Goal: Task Accomplishment & Management: Complete application form

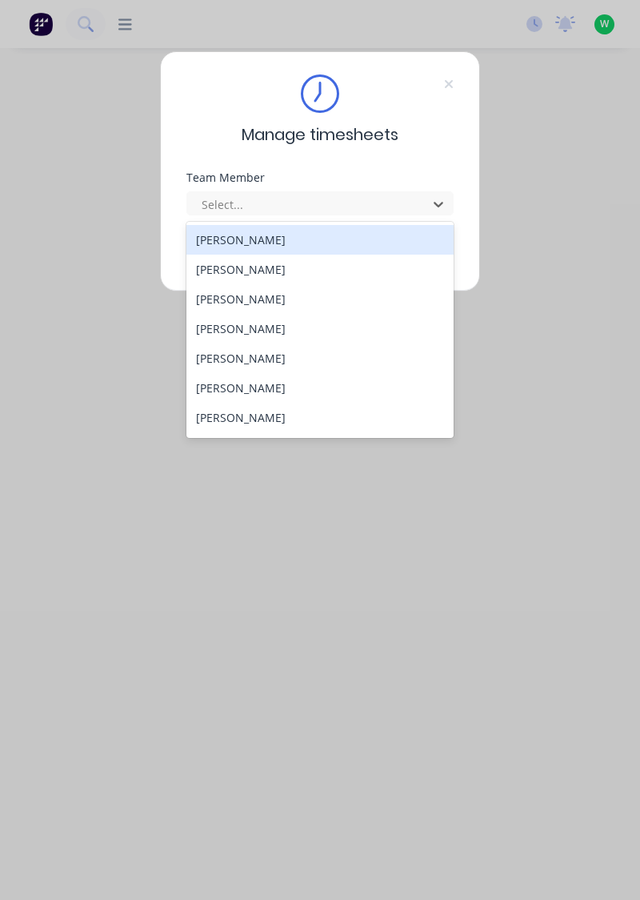
click at [252, 236] on div "[PERSON_NAME]" at bounding box center [321, 240] width 268 height 30
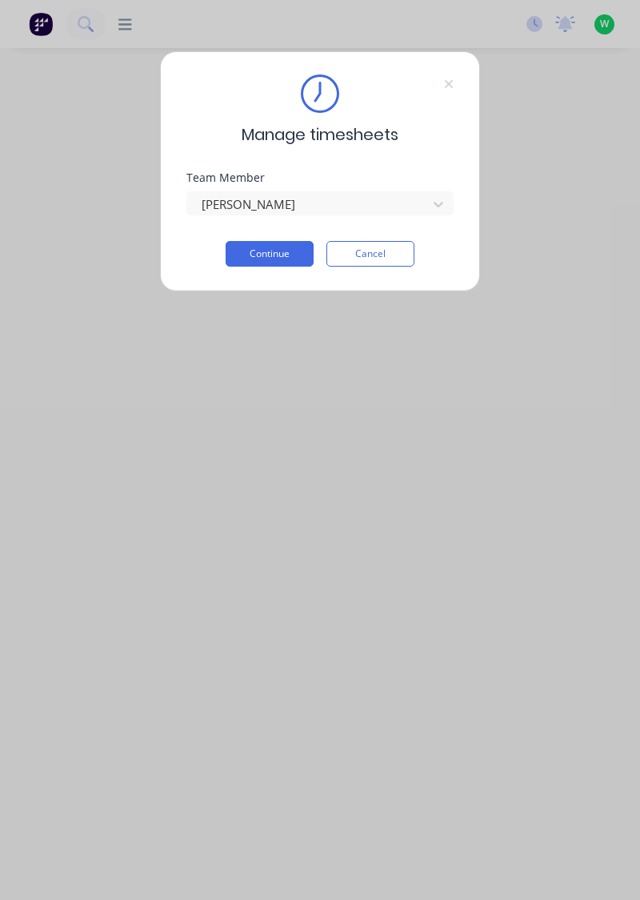
click at [280, 250] on button "Continue" at bounding box center [270, 254] width 88 height 26
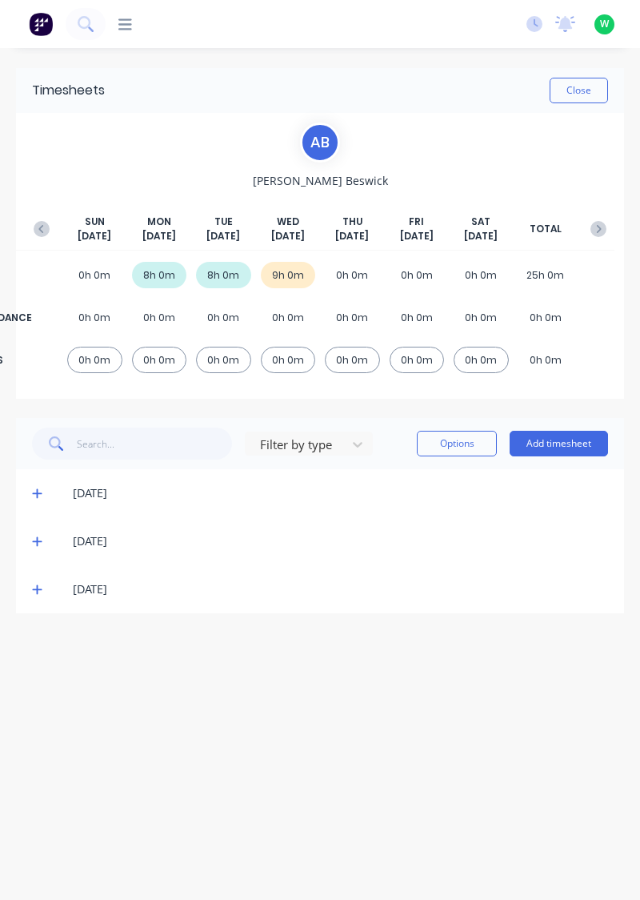
click at [552, 419] on div "Filter by type Options Add timesheet" at bounding box center [320, 443] width 608 height 51
click at [540, 439] on button "Add timesheet" at bounding box center [559, 444] width 98 height 26
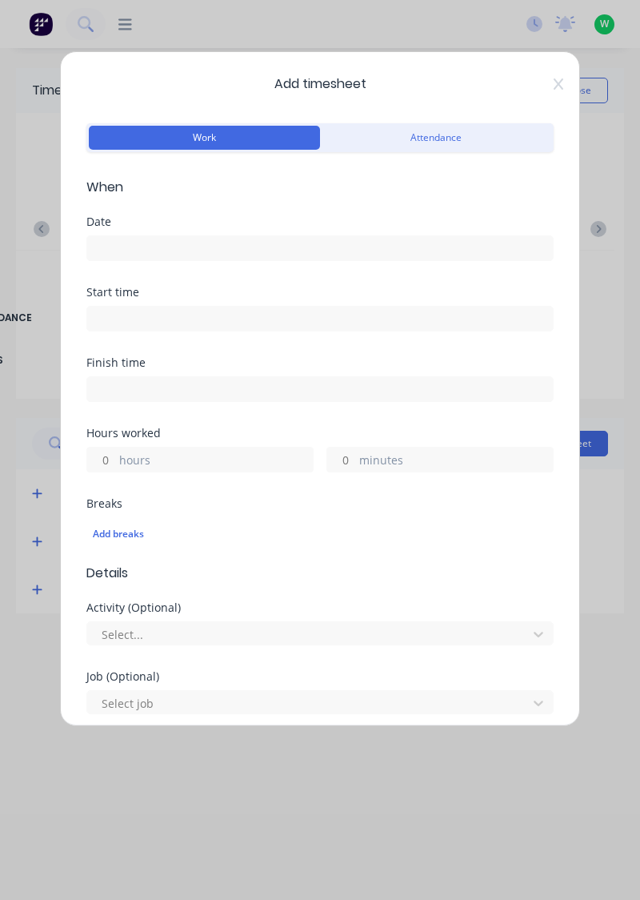
click at [300, 240] on input at bounding box center [320, 248] width 466 height 24
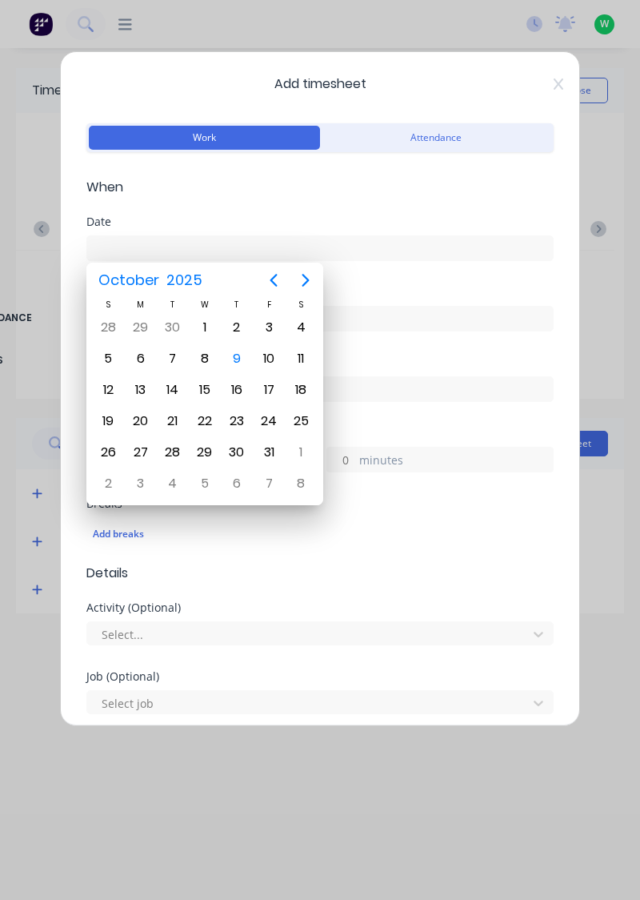
click at [235, 347] on div "9" at bounding box center [237, 359] width 24 height 24
type input "09/10/2025"
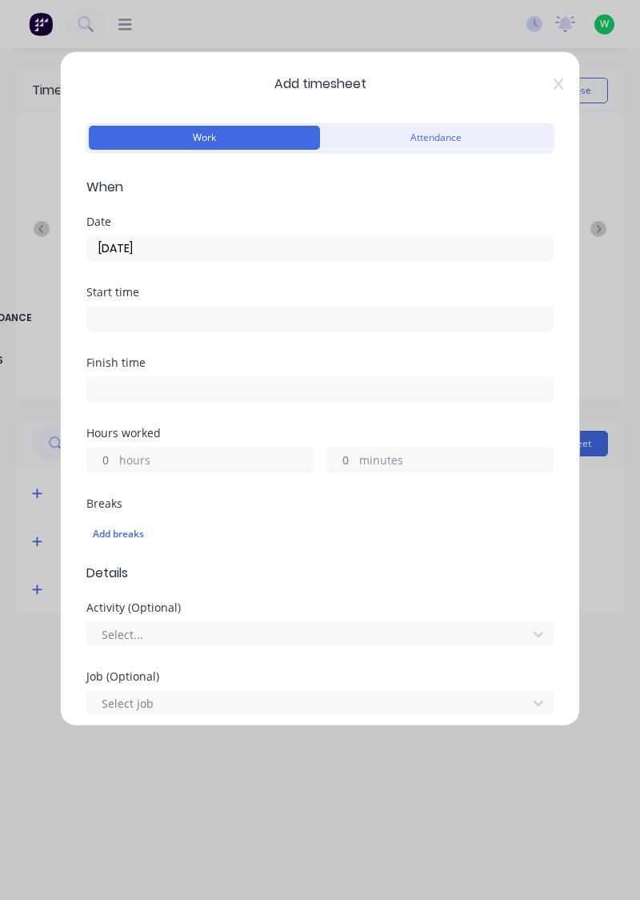
click at [173, 461] on label "hours" at bounding box center [216, 462] width 194 height 20
click at [115, 461] on input "hours" at bounding box center [101, 460] width 28 height 24
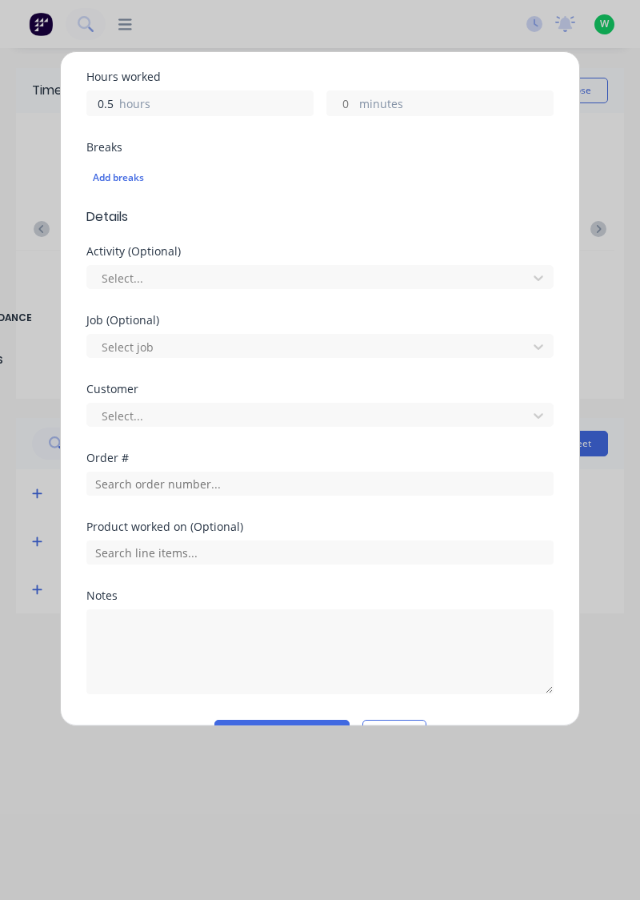
scroll to position [358, 0]
type input "0.5"
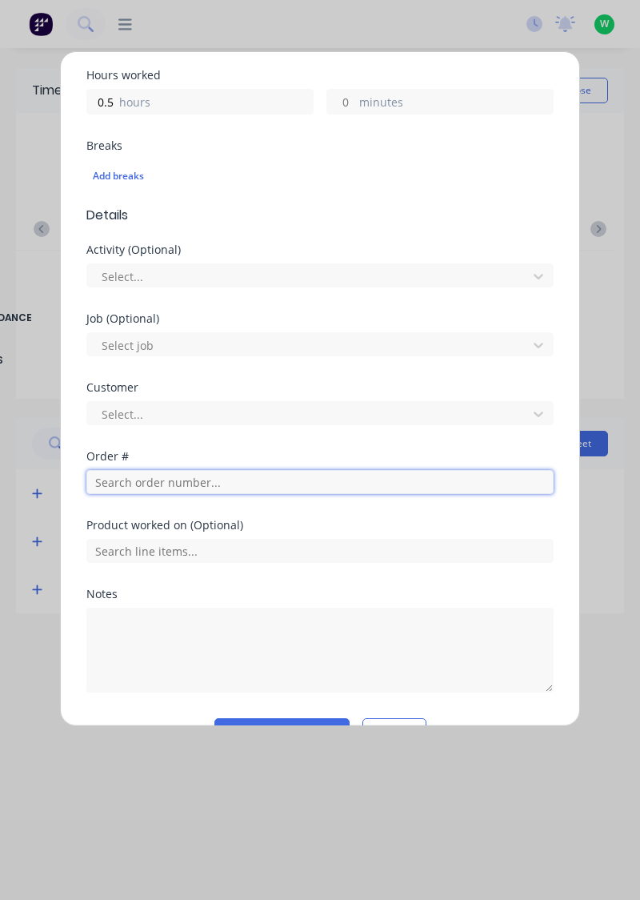
click at [237, 480] on input "text" at bounding box center [320, 482] width 468 height 24
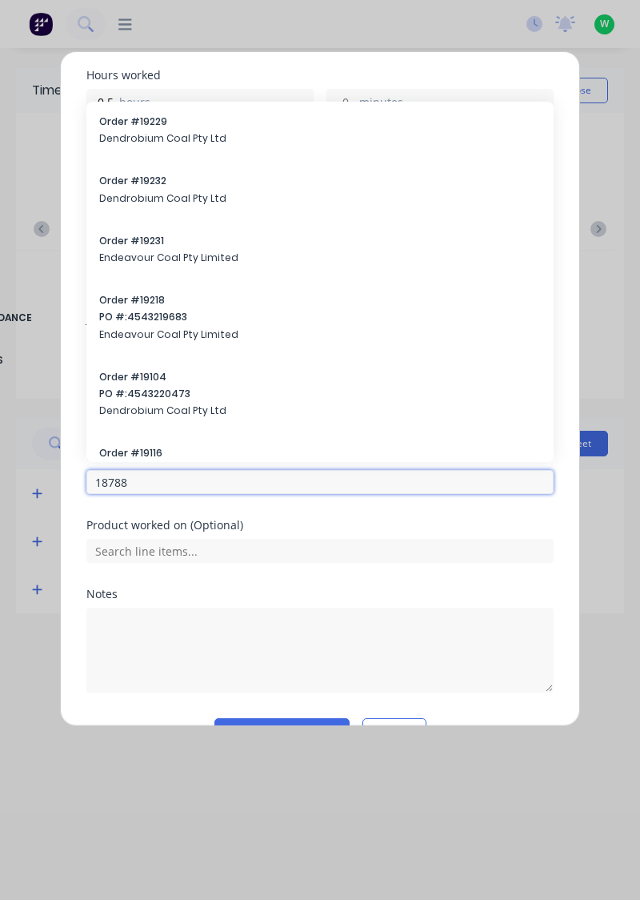
click at [243, 482] on input "18788" at bounding box center [320, 482] width 468 height 24
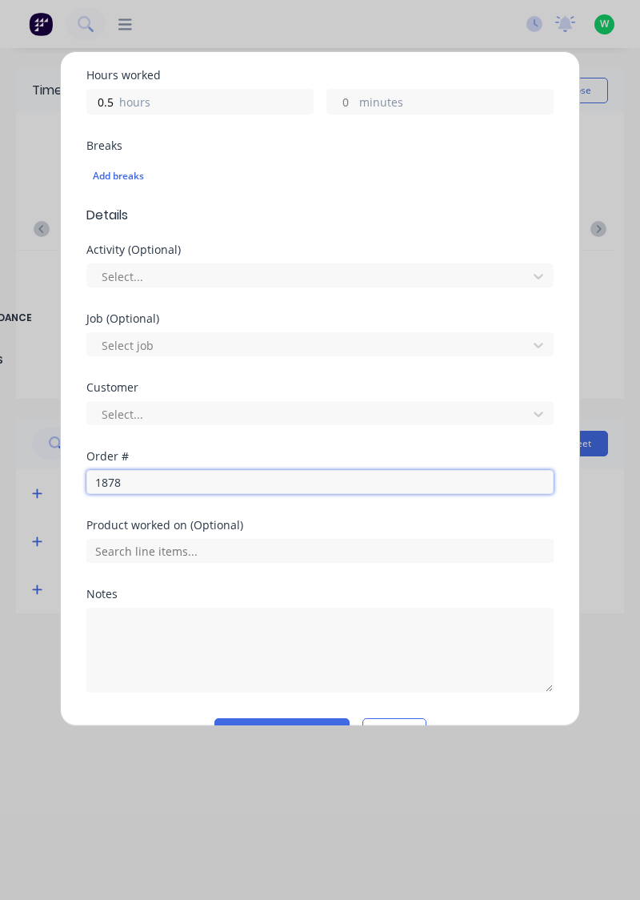
type input "18788"
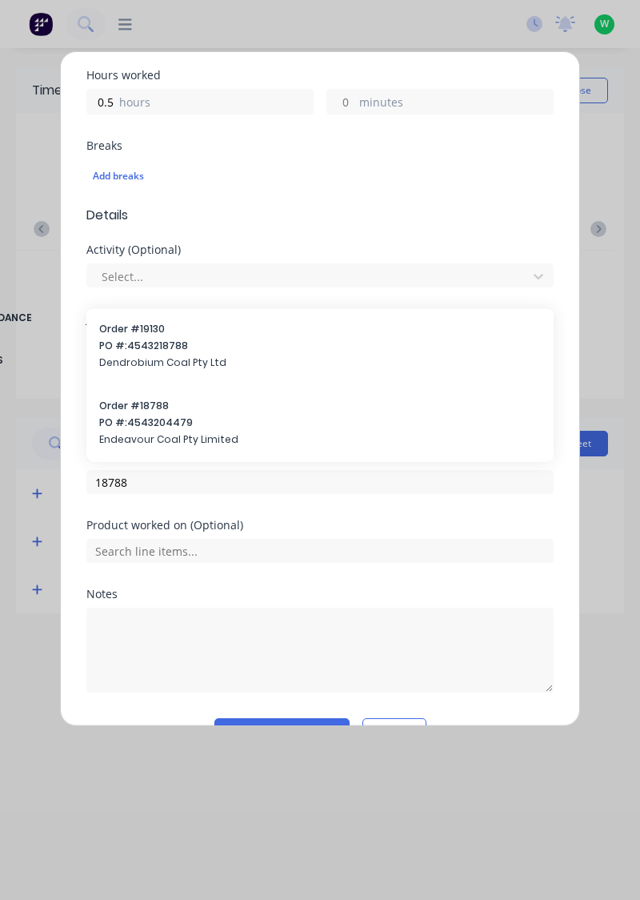
click at [205, 409] on span "Order # 18788" at bounding box center [320, 405] width 442 height 14
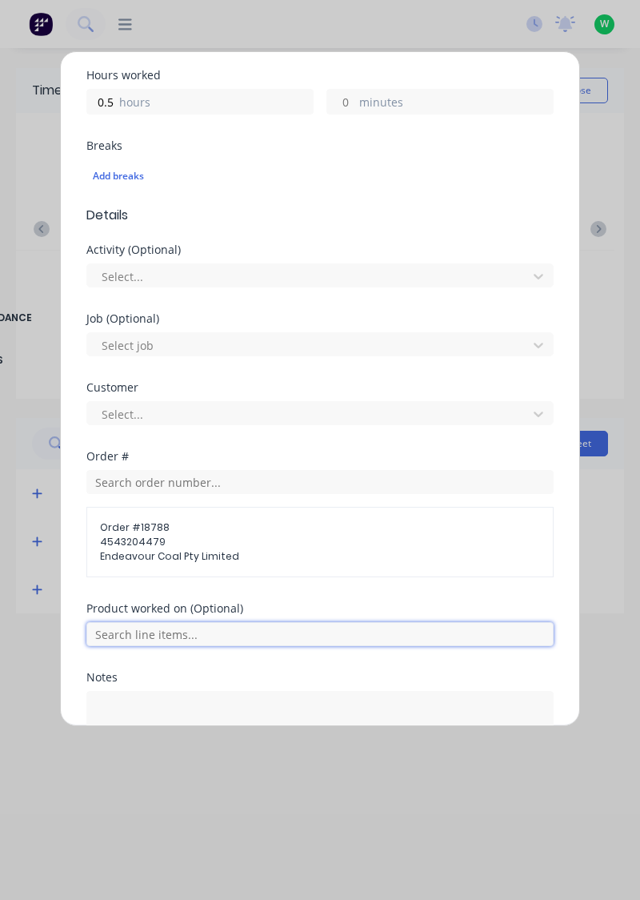
click at [191, 631] on input "text" at bounding box center [320, 634] width 468 height 24
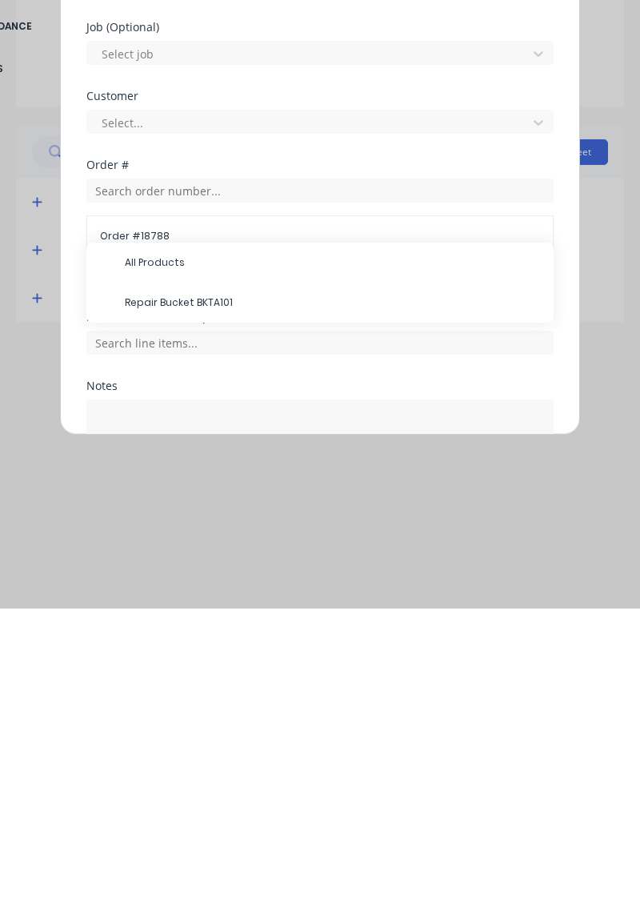
click at [224, 589] on span "Repair Bucket BKTA101" at bounding box center [333, 594] width 416 height 14
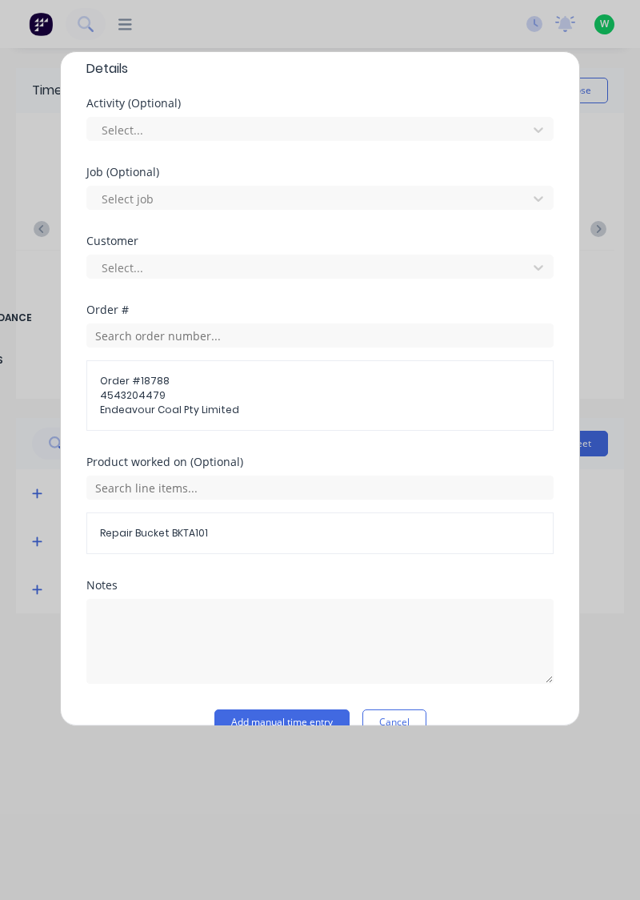
scroll to position [532, 0]
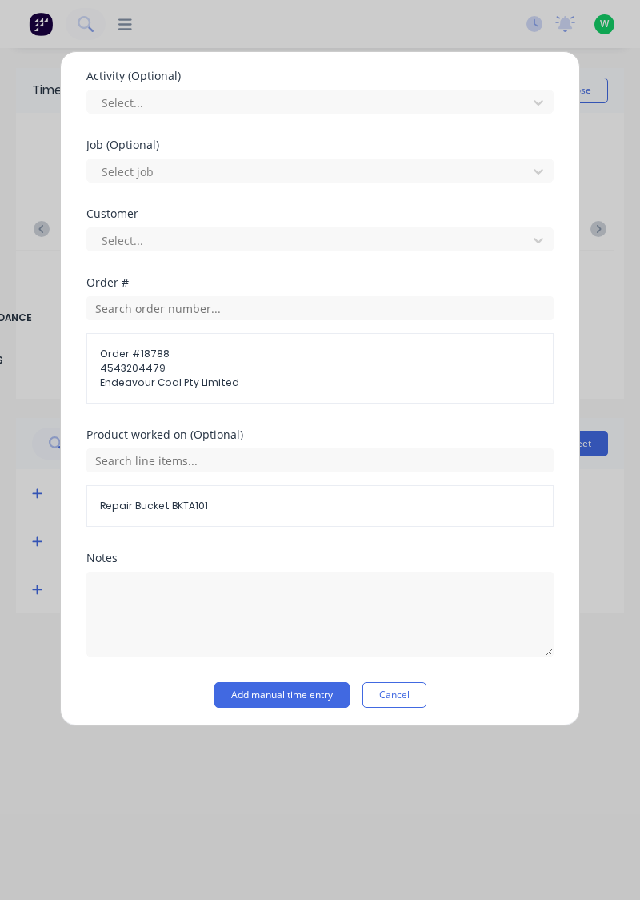
click at [287, 687] on button "Add manual time entry" at bounding box center [282, 695] width 135 height 26
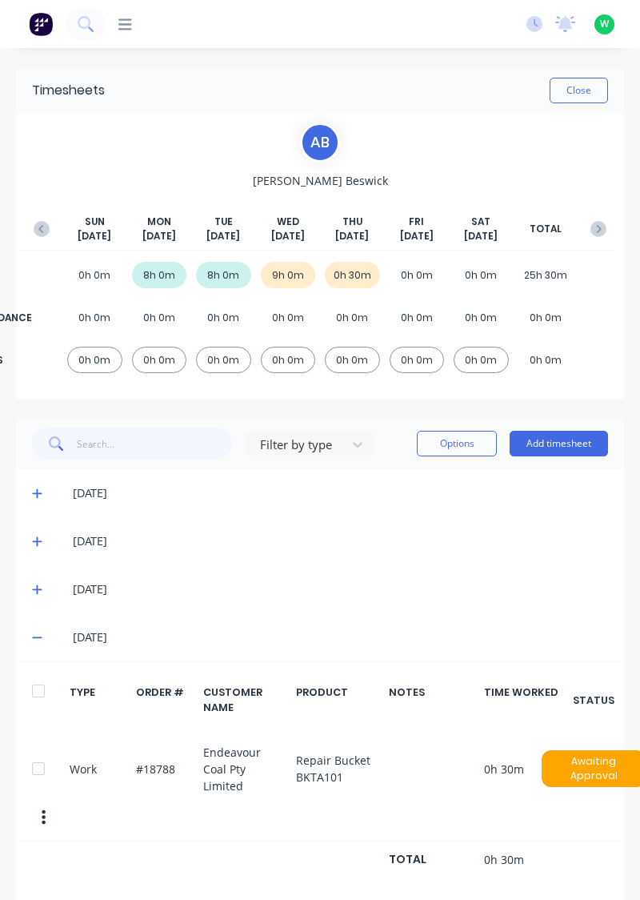
click at [573, 446] on button "Add timesheet" at bounding box center [559, 444] width 98 height 26
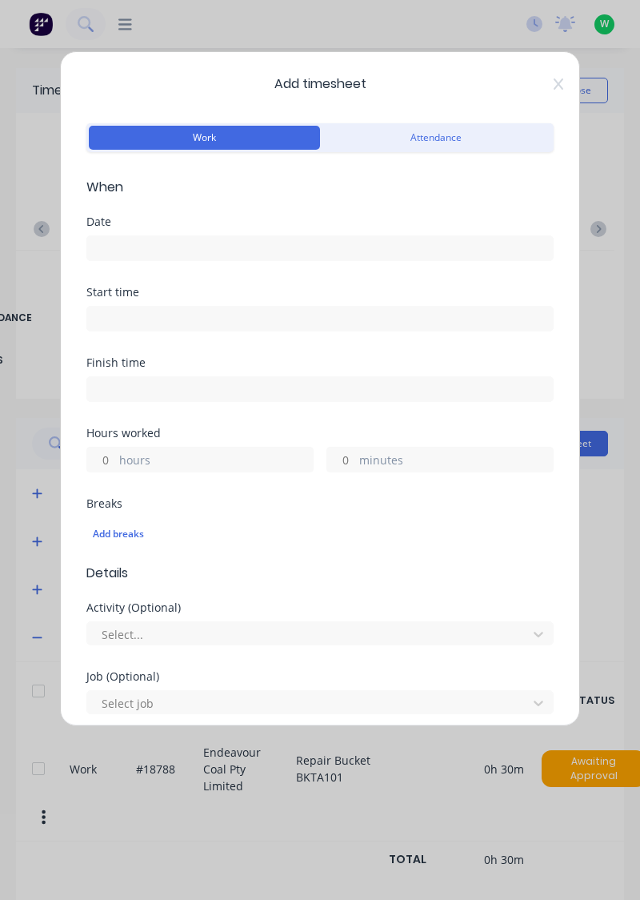
click at [314, 244] on input at bounding box center [320, 248] width 466 height 24
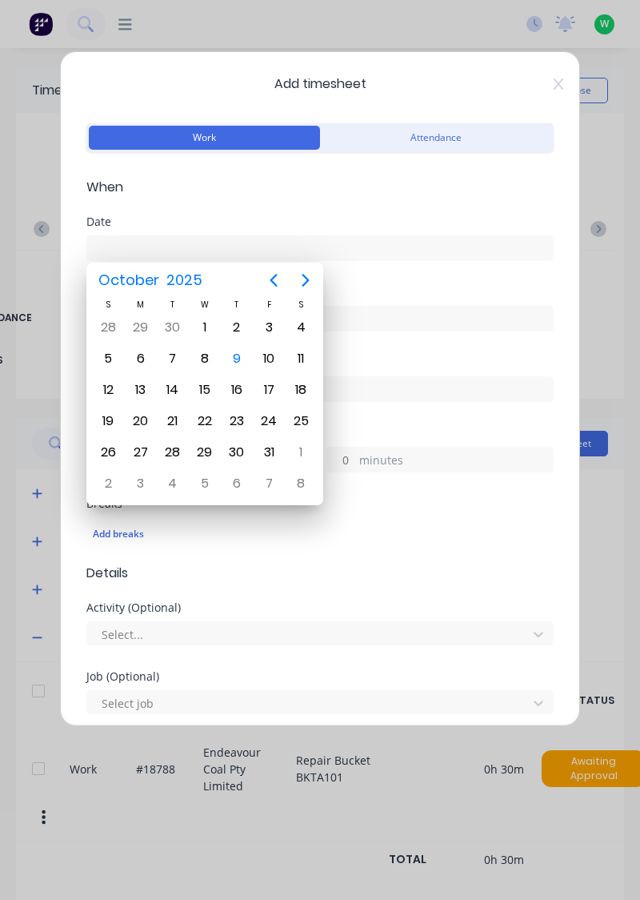
click at [234, 355] on div "9" at bounding box center [237, 359] width 24 height 24
type input "09/10/2025"
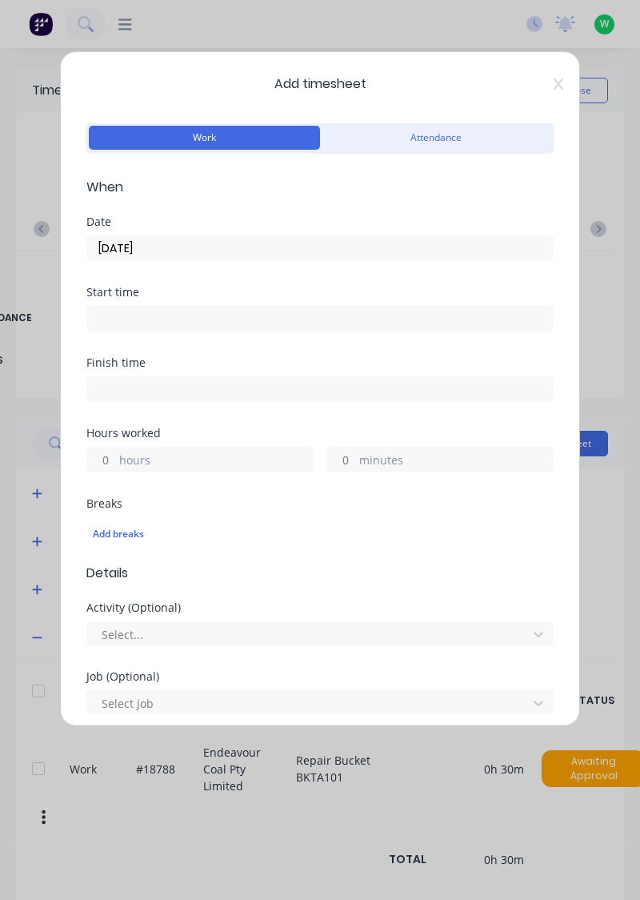
click at [167, 456] on label "hours" at bounding box center [216, 462] width 194 height 20
click at [115, 456] on input "hours" at bounding box center [101, 460] width 28 height 24
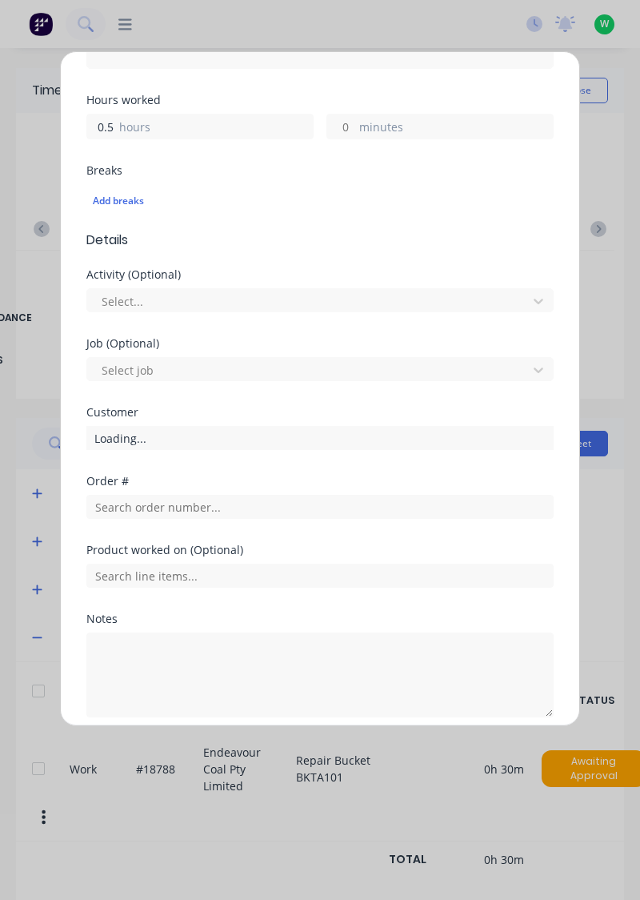
scroll to position [335, 0]
type input "0.5"
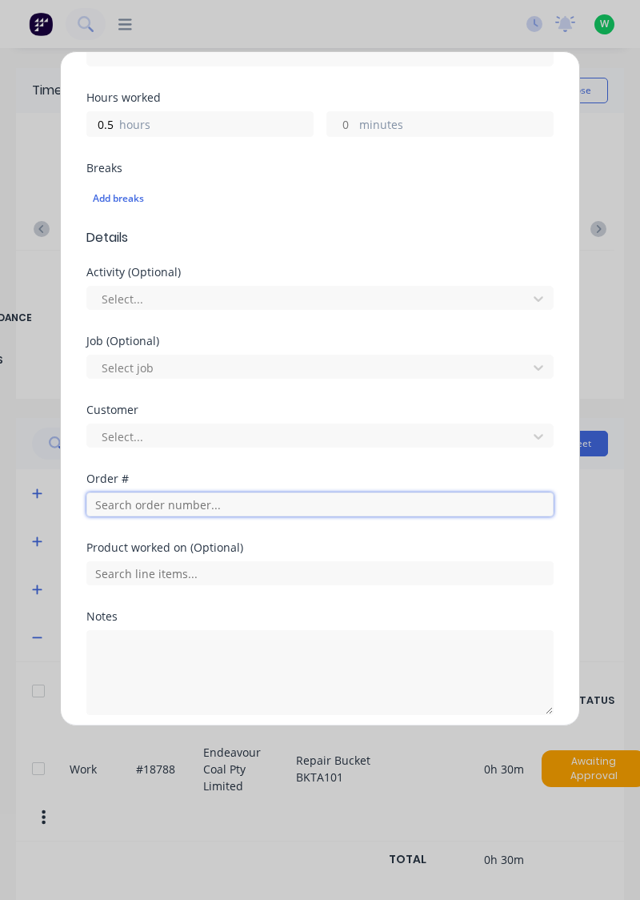
click at [189, 504] on input "text" at bounding box center [320, 504] width 468 height 24
type input "18652"
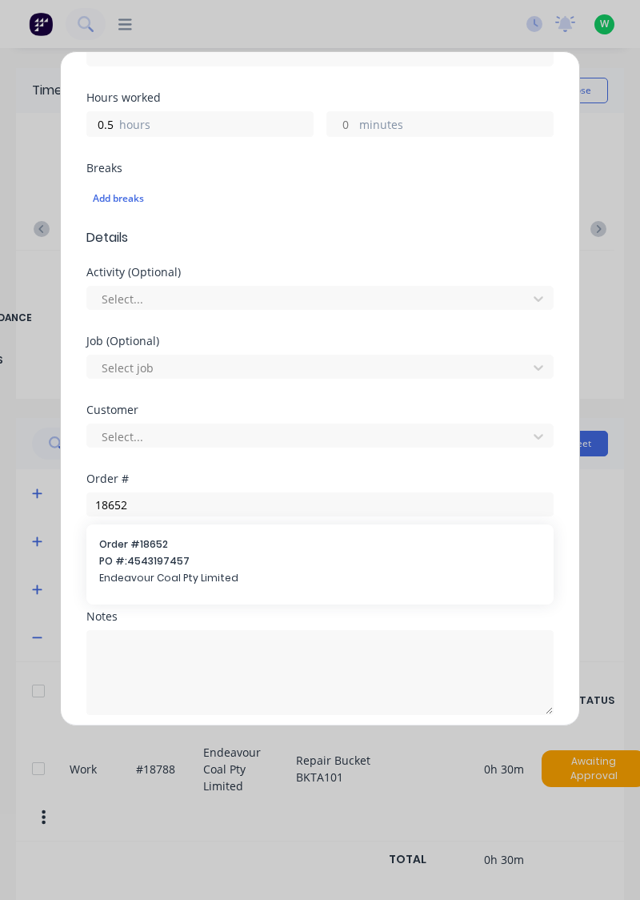
click at [167, 537] on span "Order # 18652" at bounding box center [320, 544] width 442 height 14
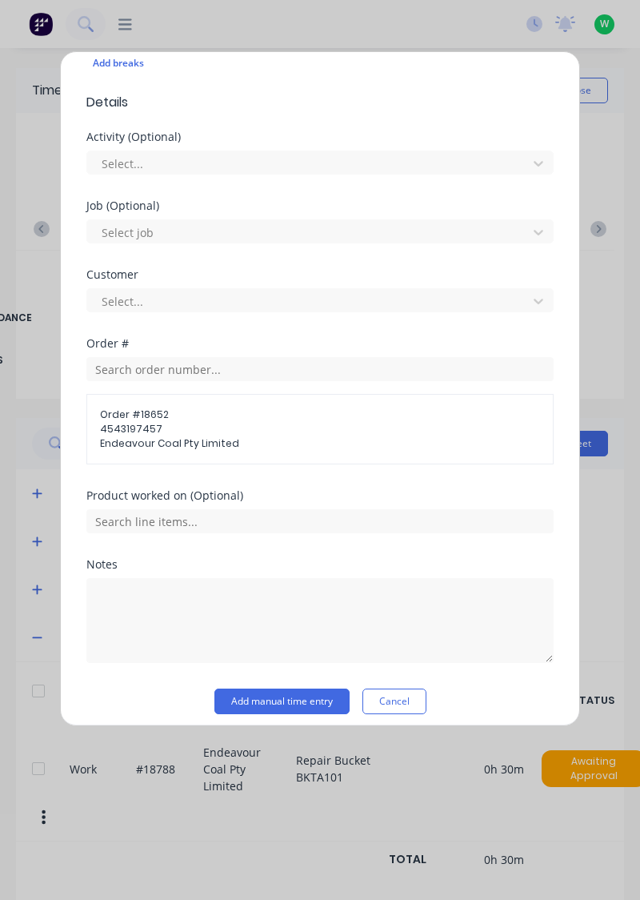
scroll to position [478, 0]
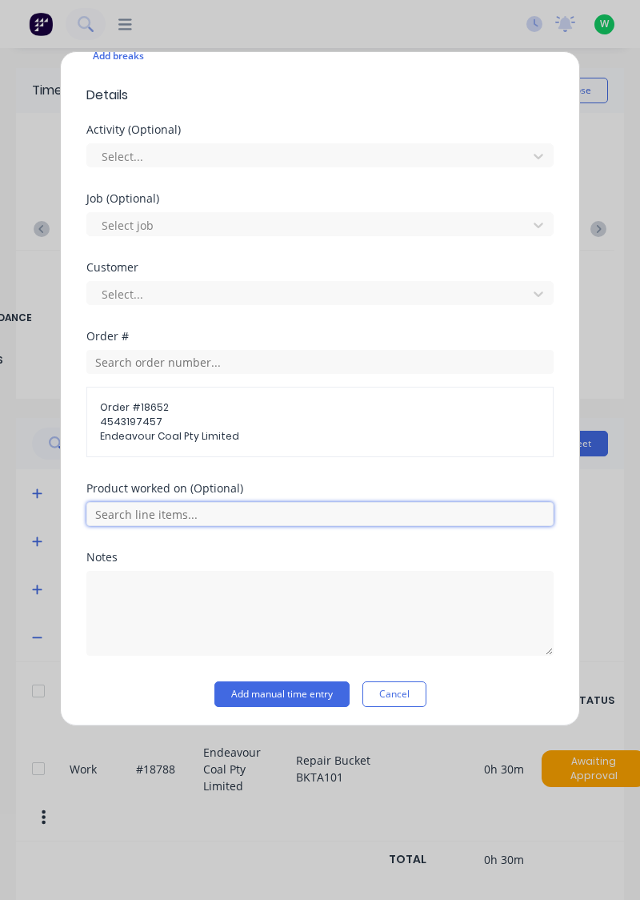
click at [219, 506] on input "text" at bounding box center [320, 514] width 468 height 24
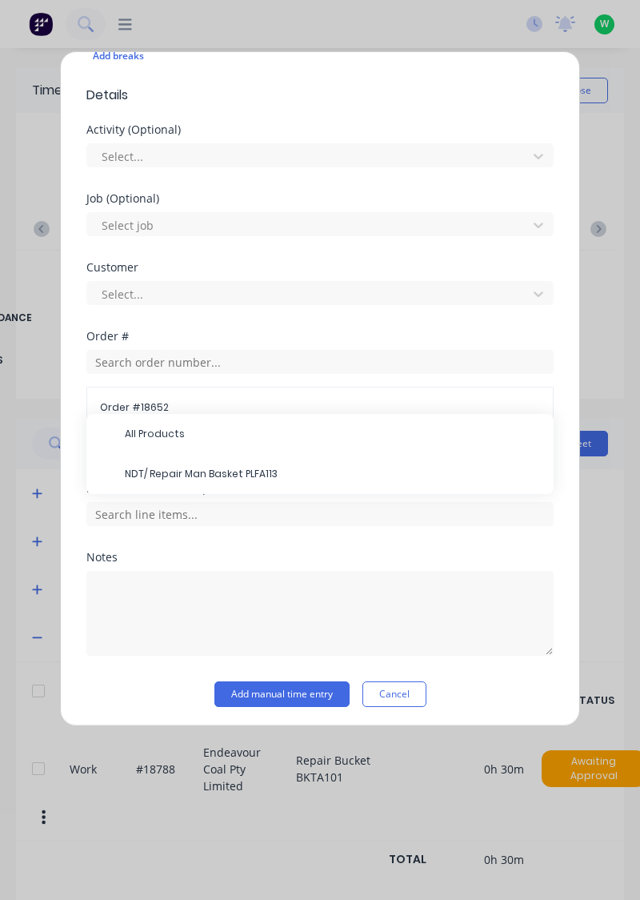
click at [235, 467] on span "NDT/ Repair Man Basket PLFA113" at bounding box center [333, 474] width 416 height 14
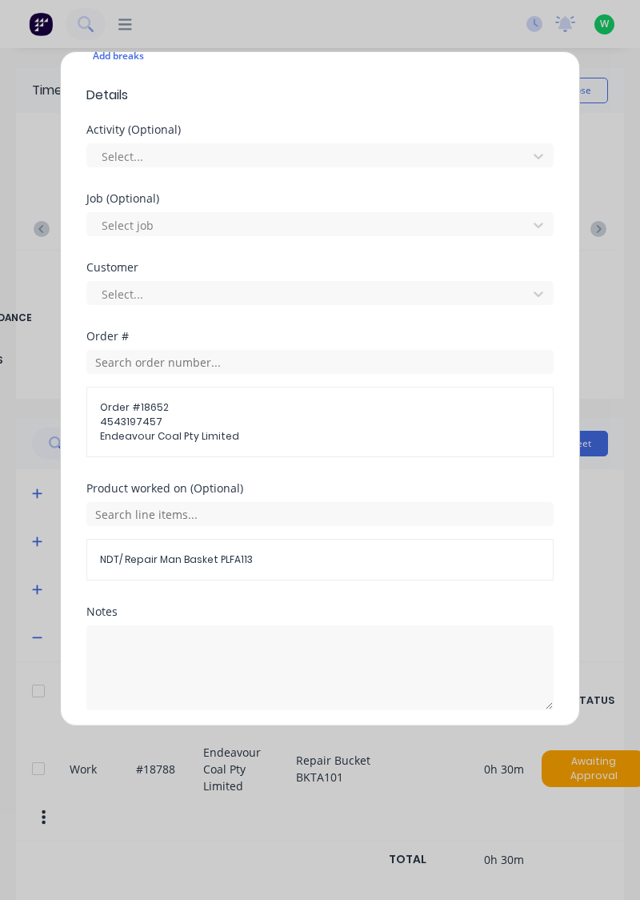
scroll to position [532, 0]
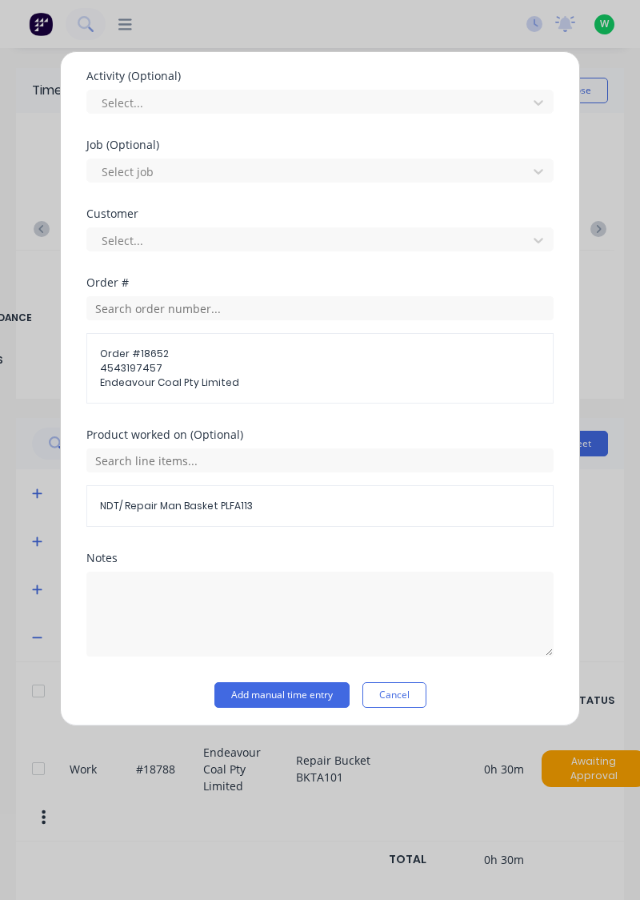
click at [331, 696] on button "Add manual time entry" at bounding box center [282, 695] width 135 height 26
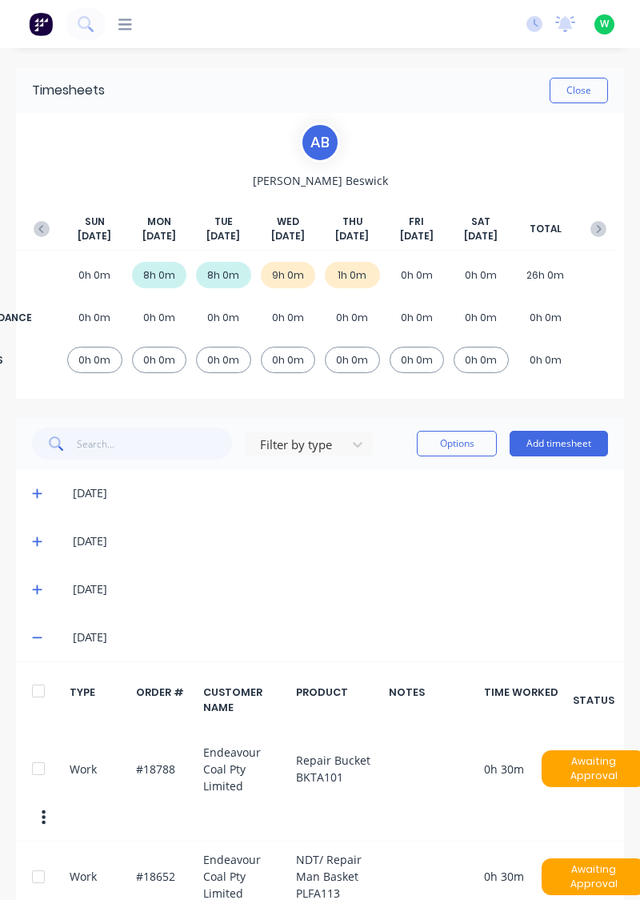
click at [560, 438] on button "Add timesheet" at bounding box center [559, 444] width 98 height 26
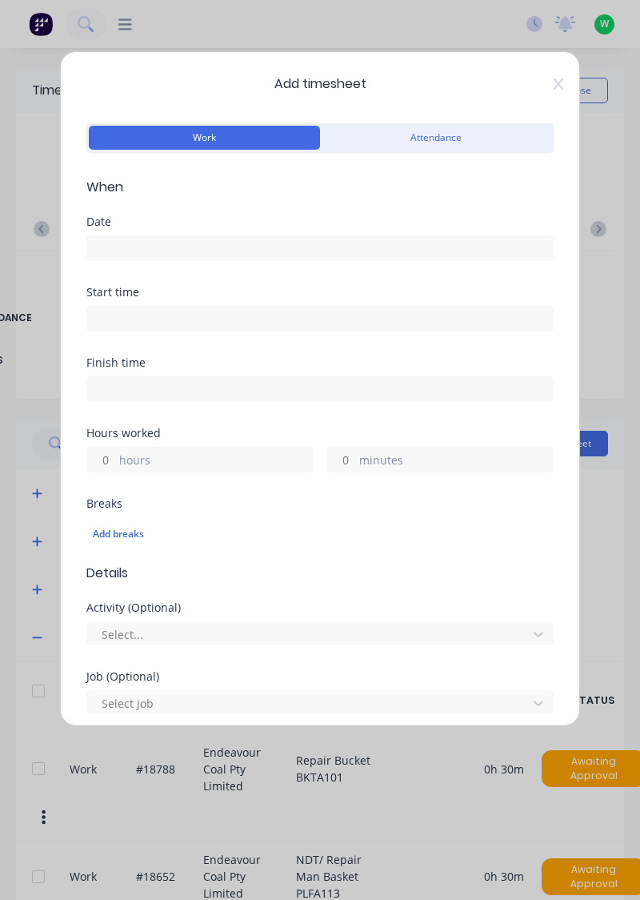
click at [234, 239] on input at bounding box center [320, 248] width 466 height 24
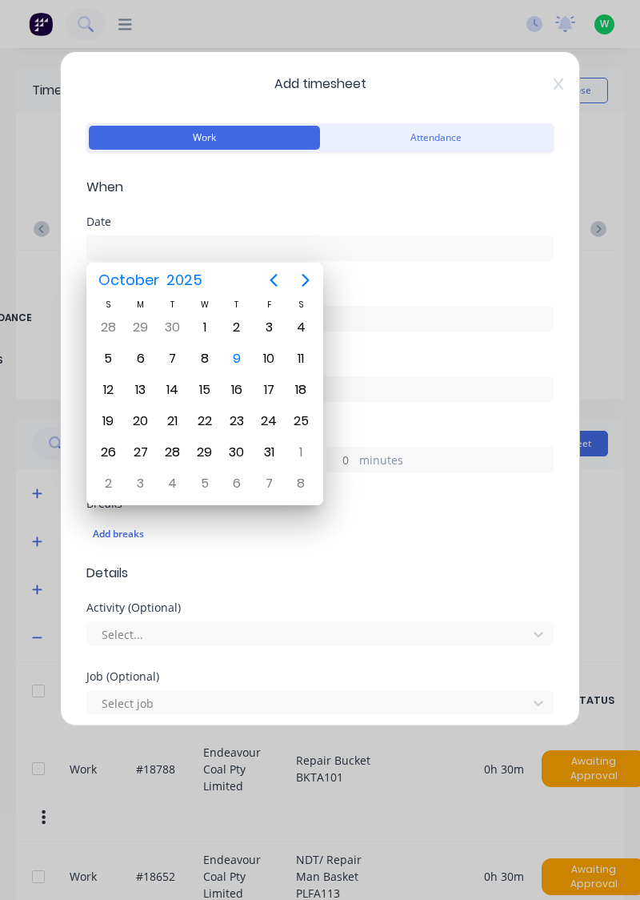
click at [229, 355] on div "9" at bounding box center [237, 359] width 24 height 24
type input "09/10/2025"
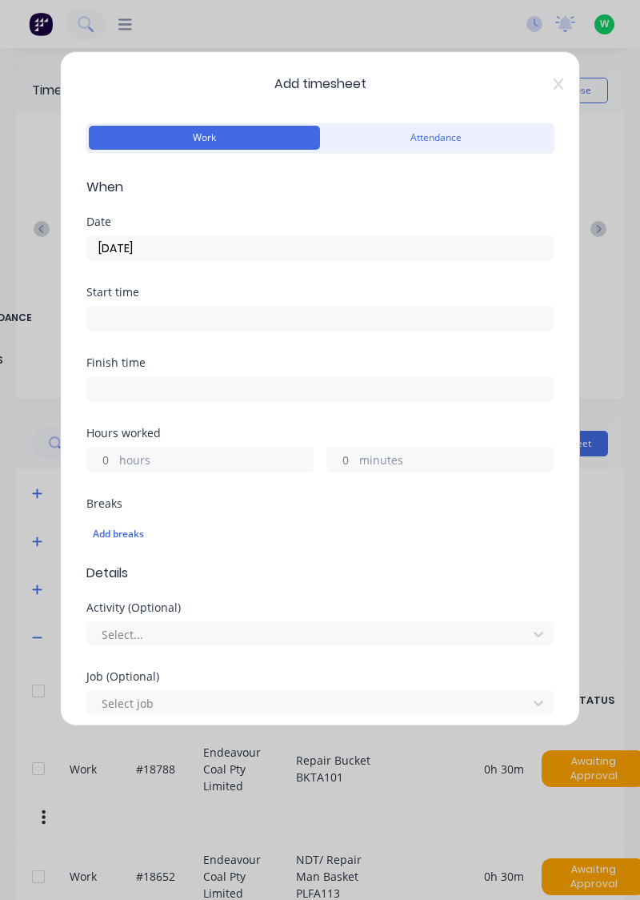
click at [208, 460] on label "hours" at bounding box center [216, 462] width 194 height 20
click at [115, 460] on input "hours" at bounding box center [101, 460] width 28 height 24
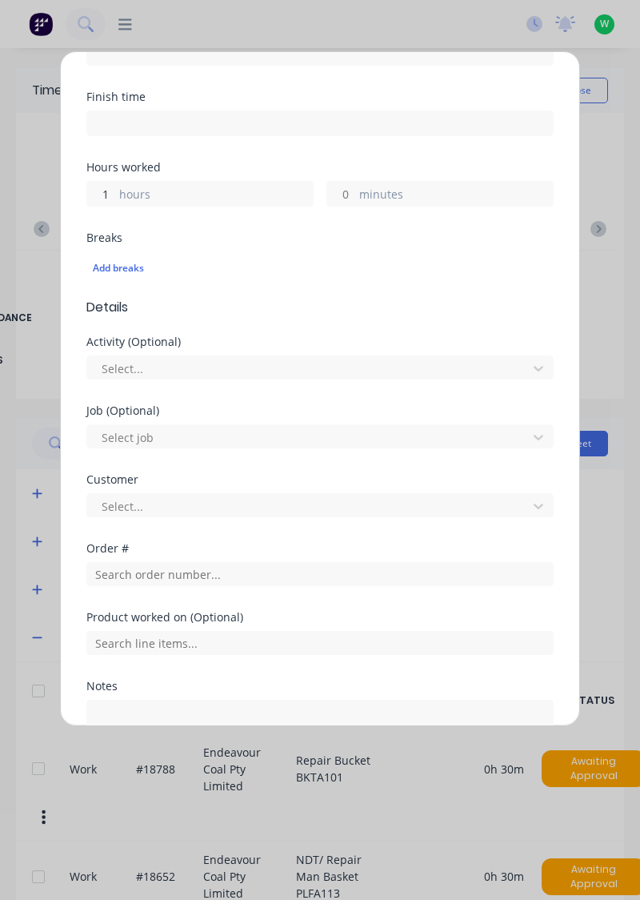
scroll to position [266, 0]
type input "1"
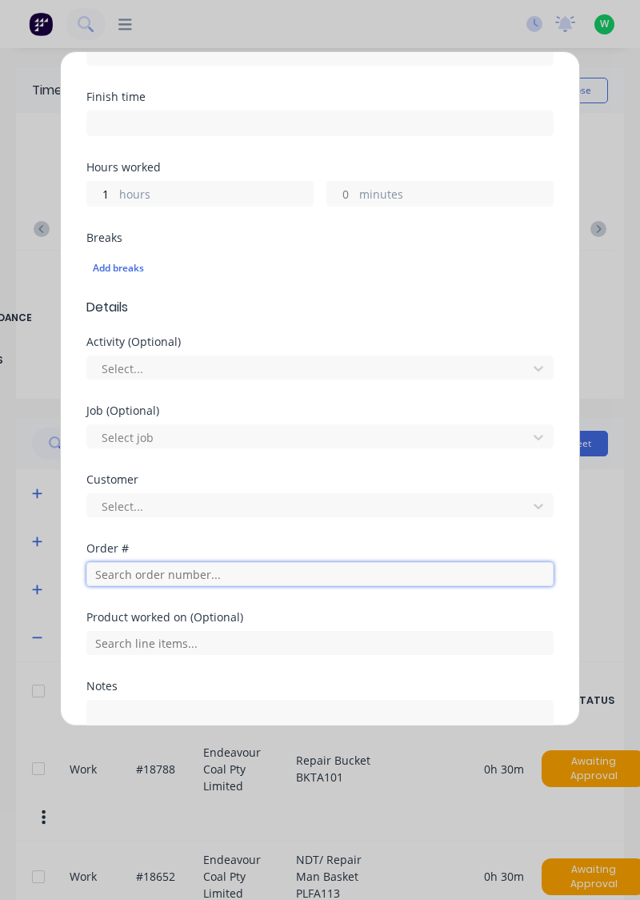
click at [220, 566] on input "text" at bounding box center [320, 574] width 468 height 24
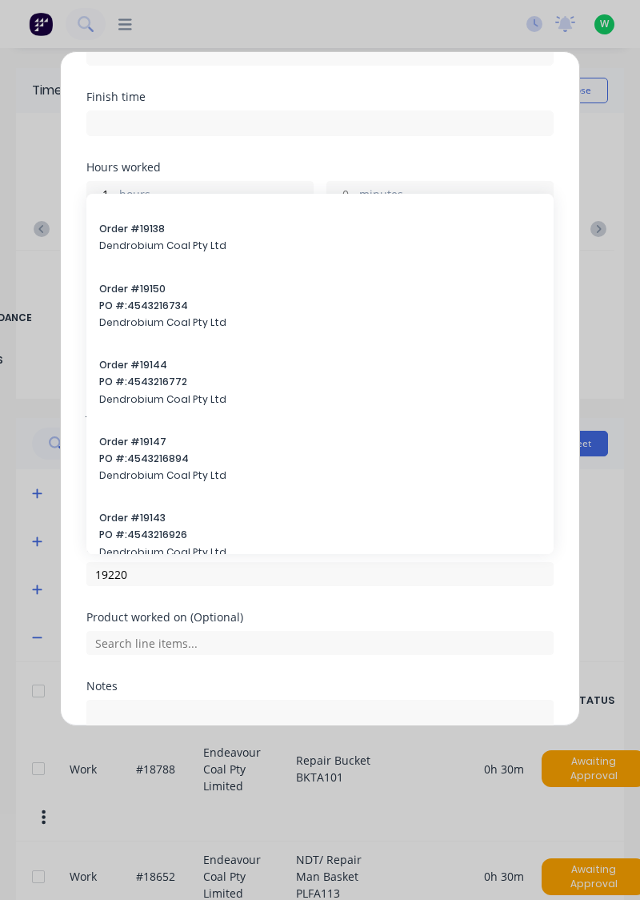
scroll to position [8962, 0]
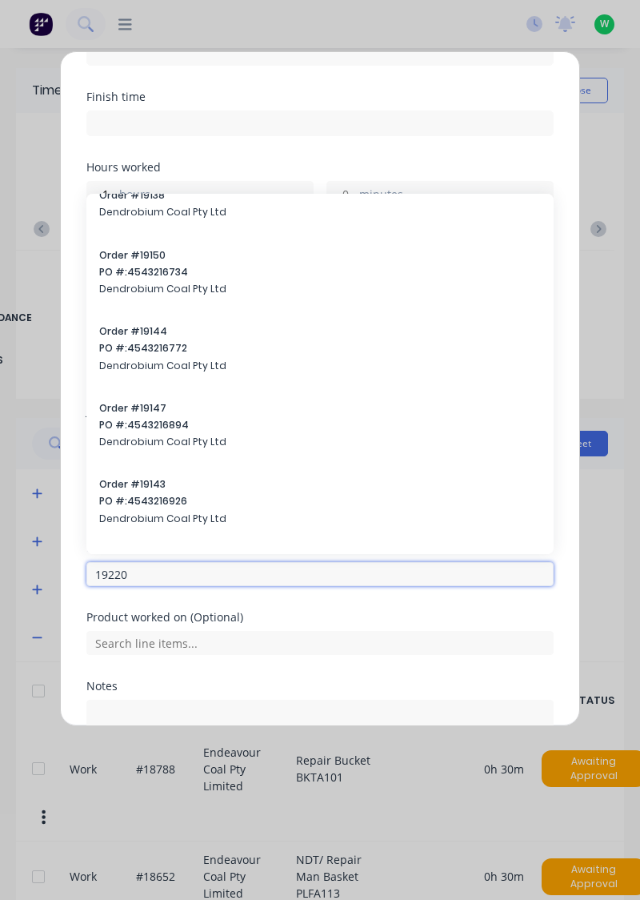
click at [133, 572] on input "19220" at bounding box center [320, 574] width 468 height 24
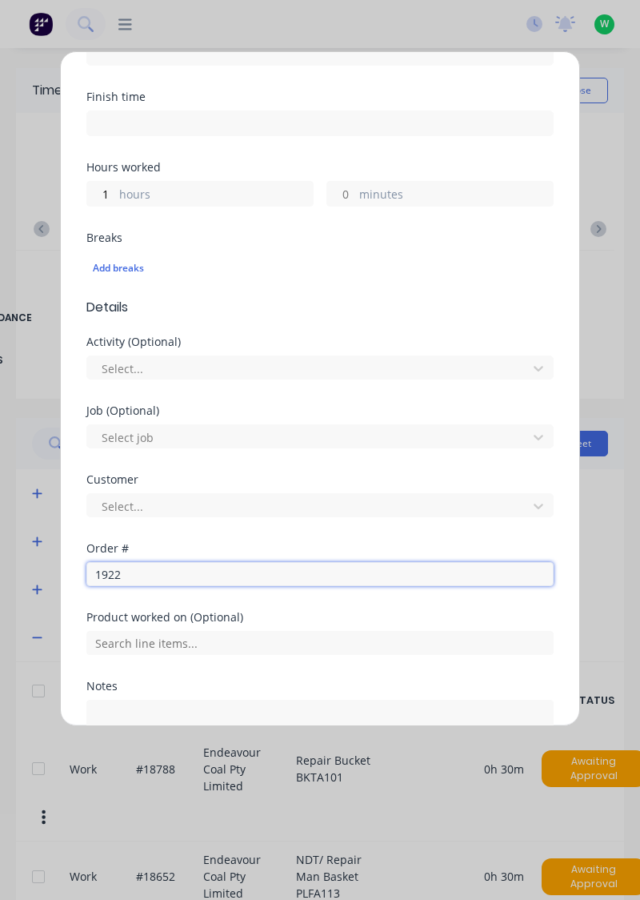
type input "19220"
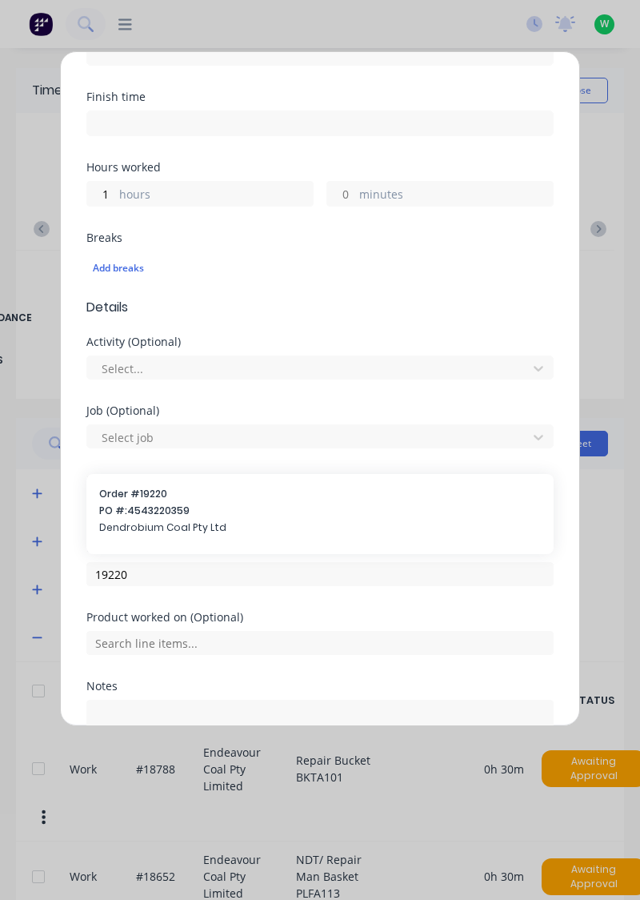
click at [172, 522] on span "Dendrobium Coal Pty Ltd" at bounding box center [320, 527] width 442 height 14
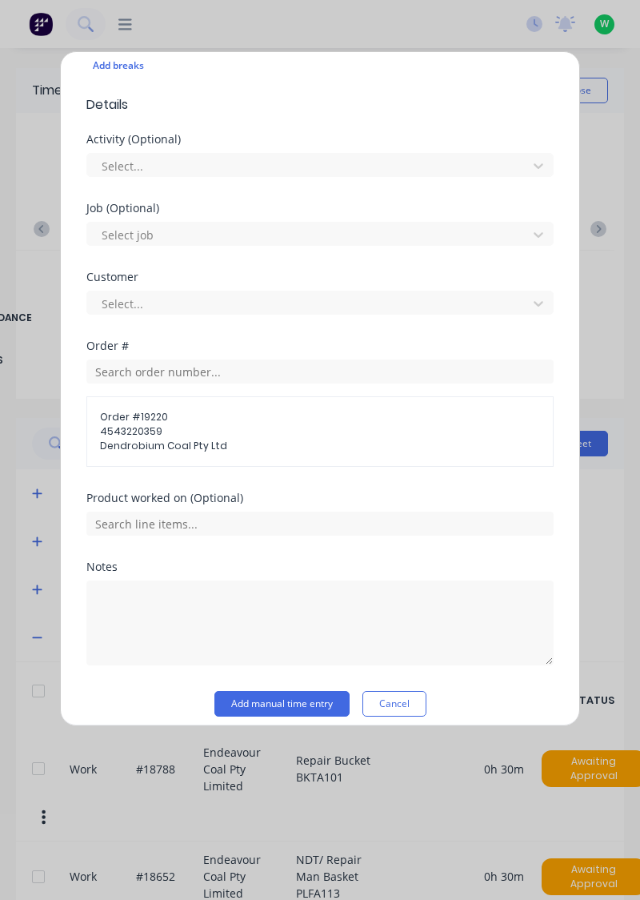
scroll to position [471, 0]
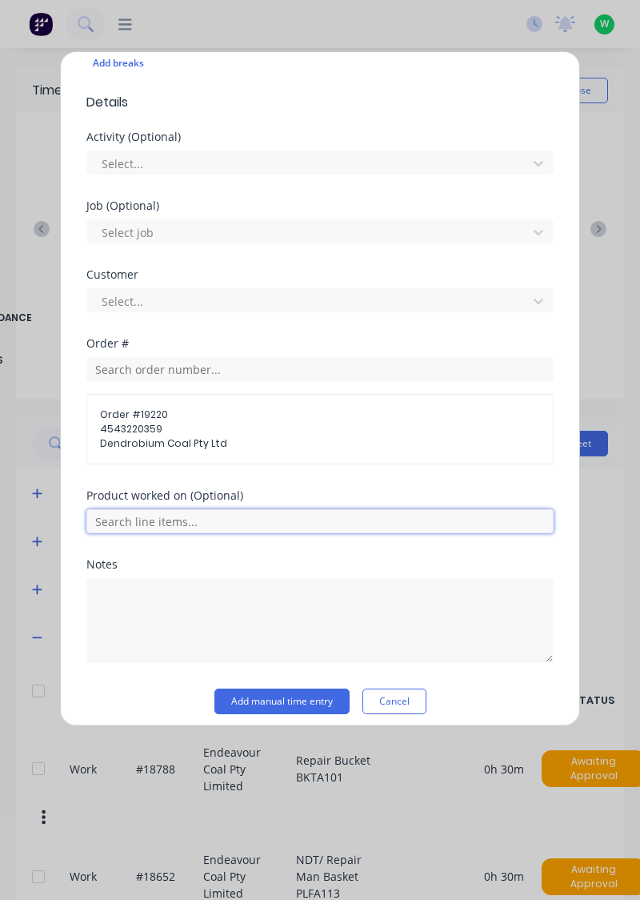
click at [207, 522] on input "text" at bounding box center [320, 521] width 468 height 24
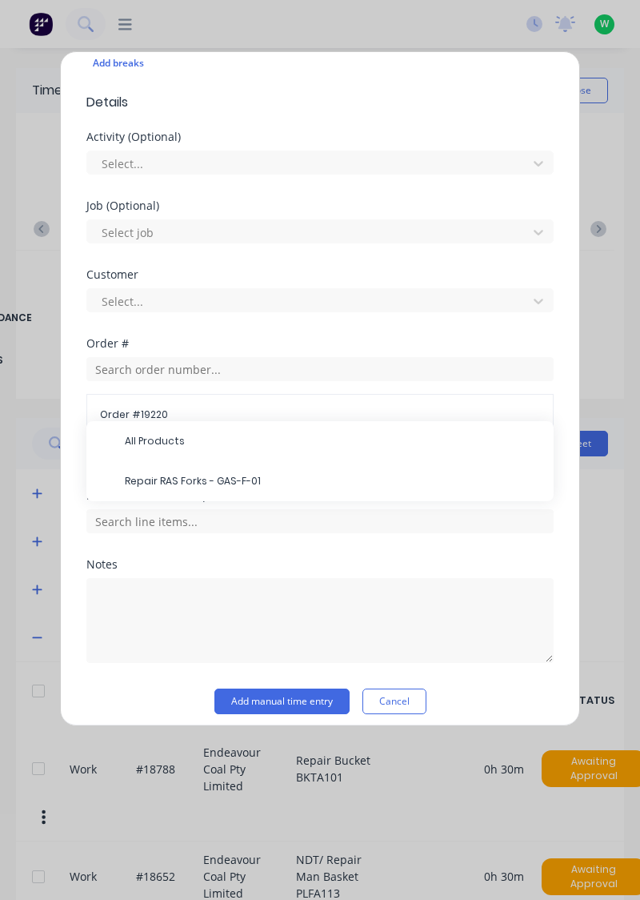
click at [208, 480] on span "Repair RAS Forks - GAS-F-01" at bounding box center [333, 481] width 416 height 14
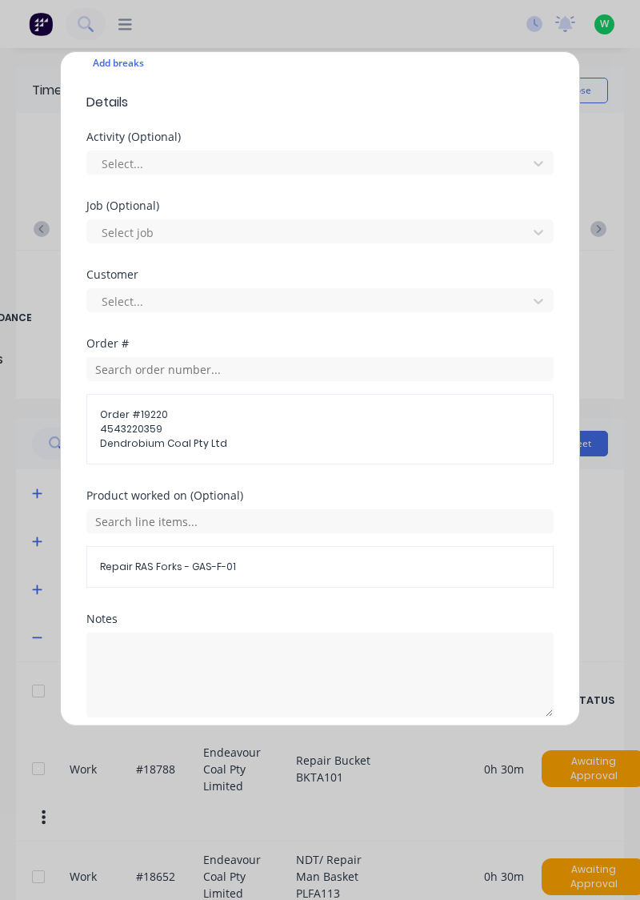
scroll to position [532, 0]
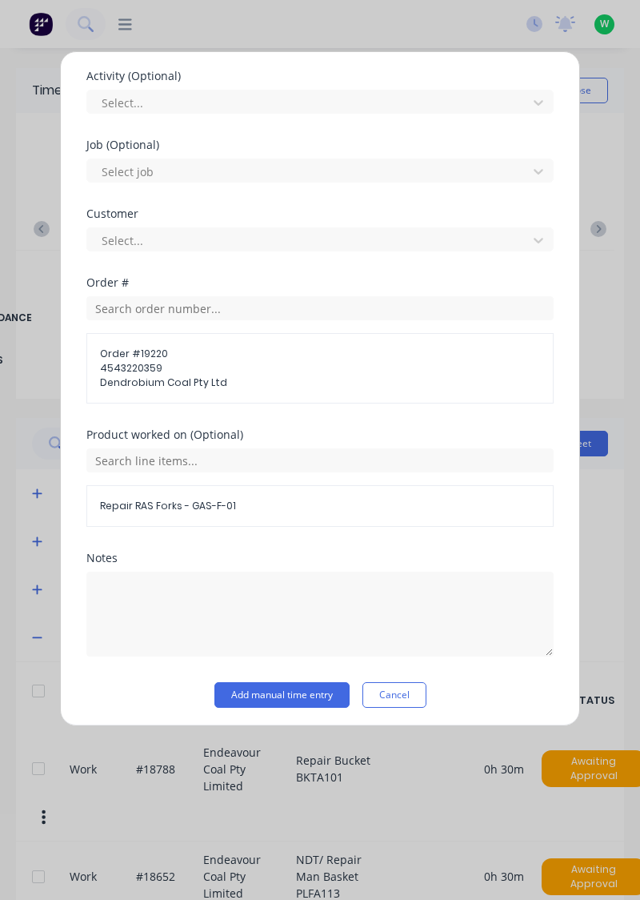
click at [296, 693] on button "Add manual time entry" at bounding box center [282, 695] width 135 height 26
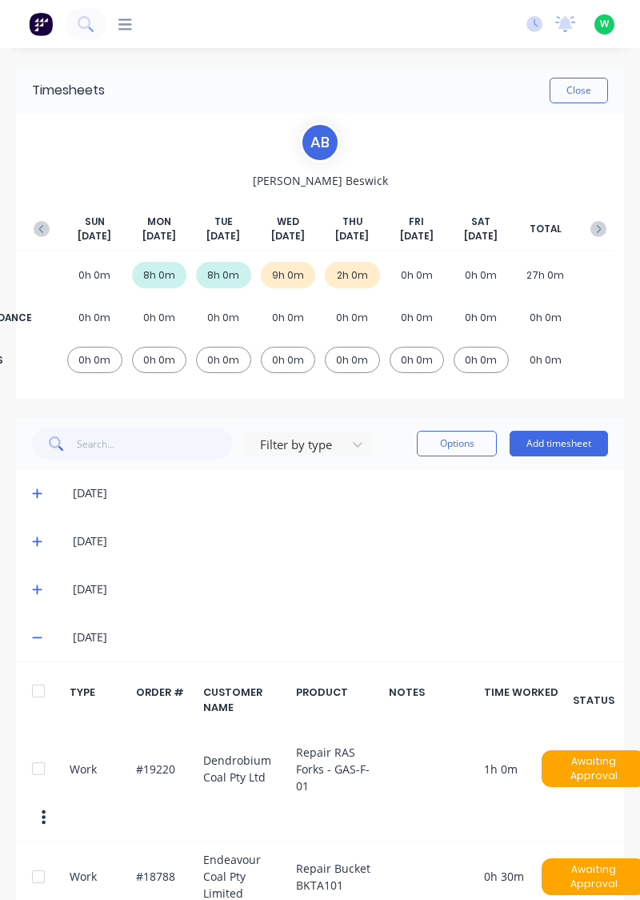
click at [575, 437] on button "Add timesheet" at bounding box center [559, 444] width 98 height 26
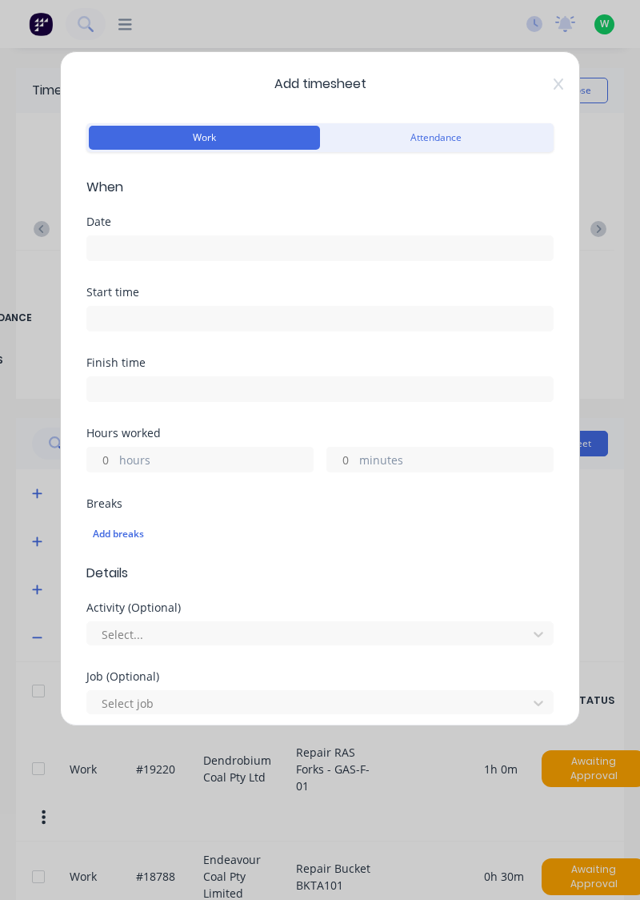
click at [283, 247] on input at bounding box center [320, 248] width 466 height 24
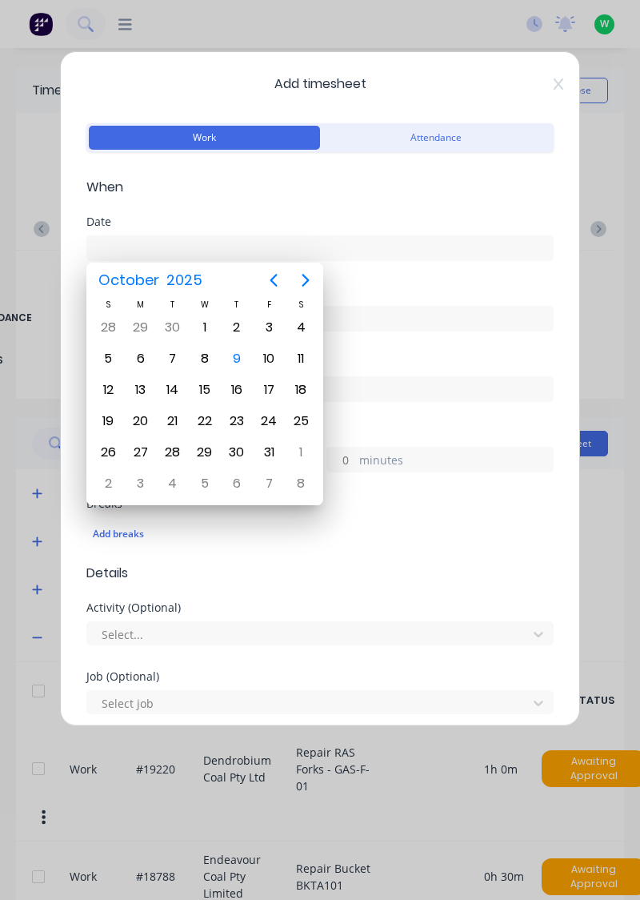
click at [232, 362] on div "9" at bounding box center [237, 359] width 24 height 24
type input "09/10/2025"
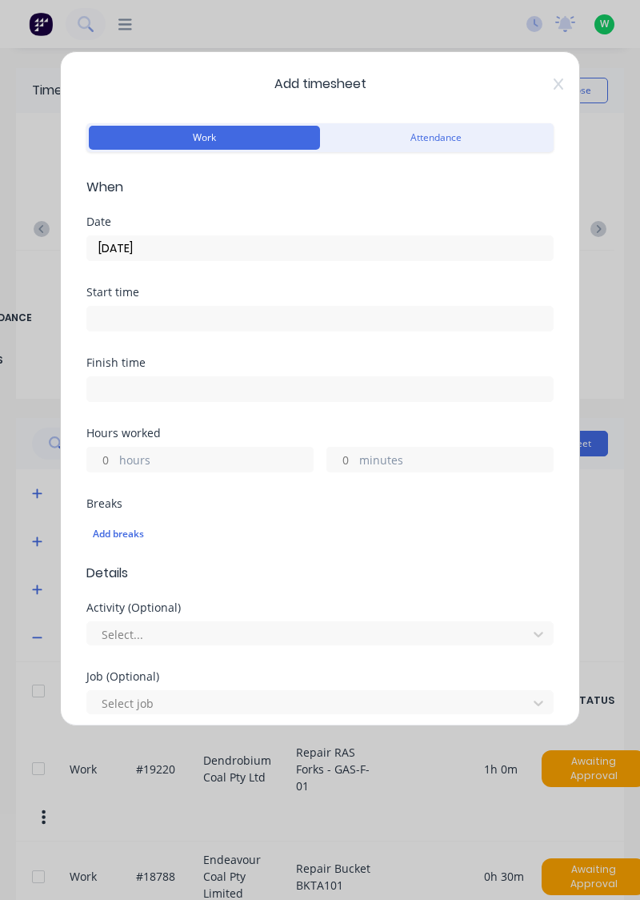
click at [200, 454] on label "hours" at bounding box center [216, 462] width 194 height 20
click at [115, 454] on input "hours" at bounding box center [101, 460] width 28 height 24
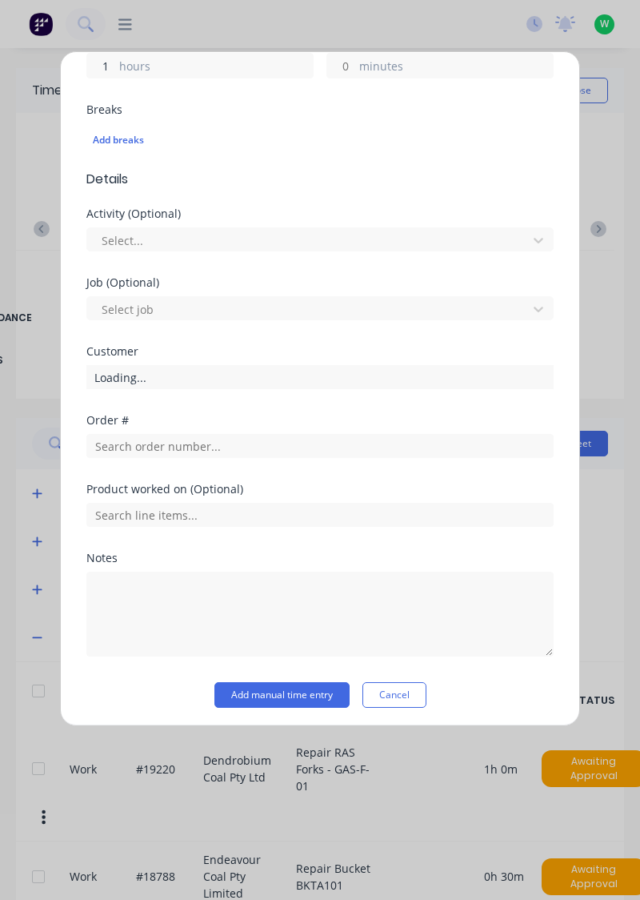
scroll to position [395, 0]
type input "1"
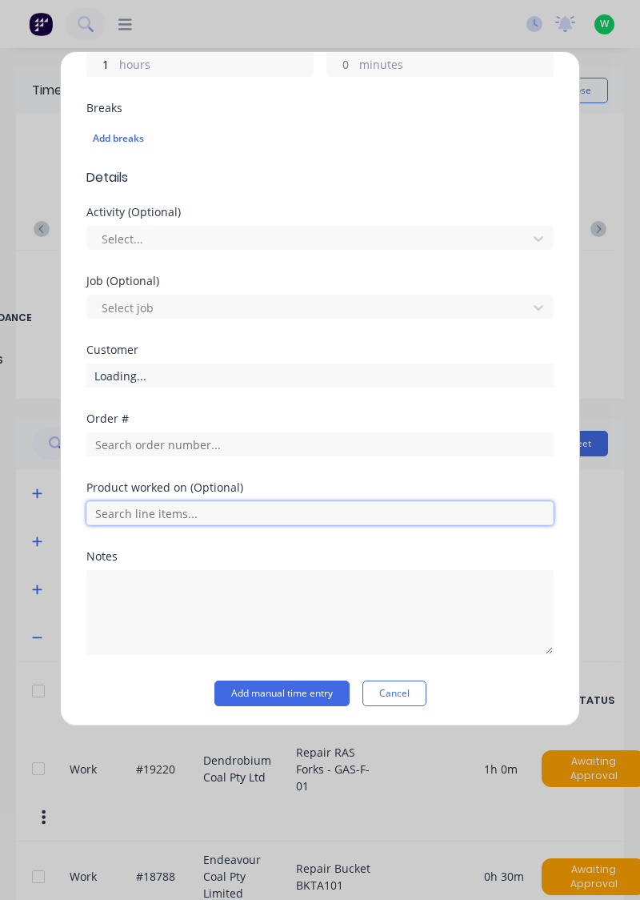
click at [228, 508] on input "text" at bounding box center [320, 513] width 468 height 24
type input "1"
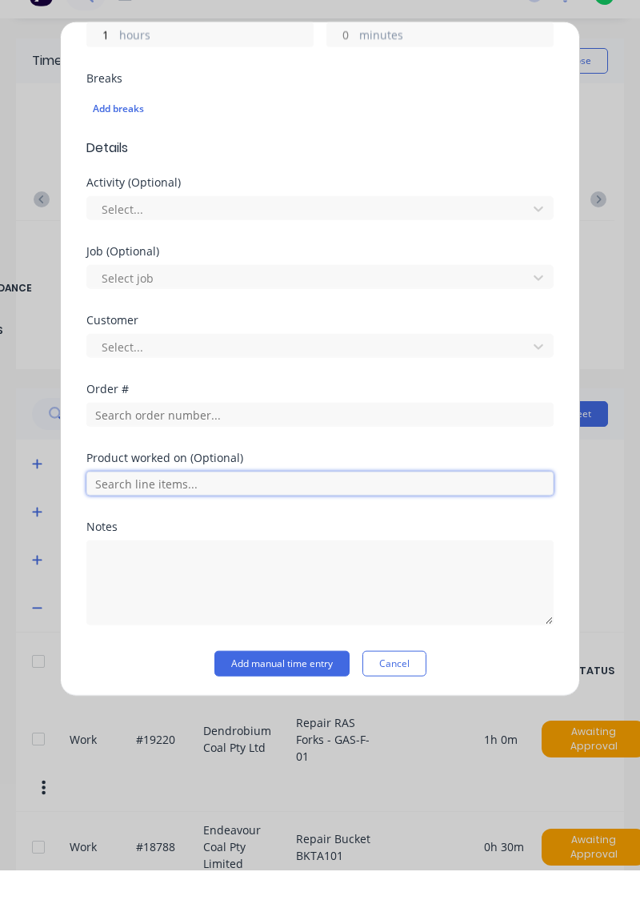
scroll to position [345, 0]
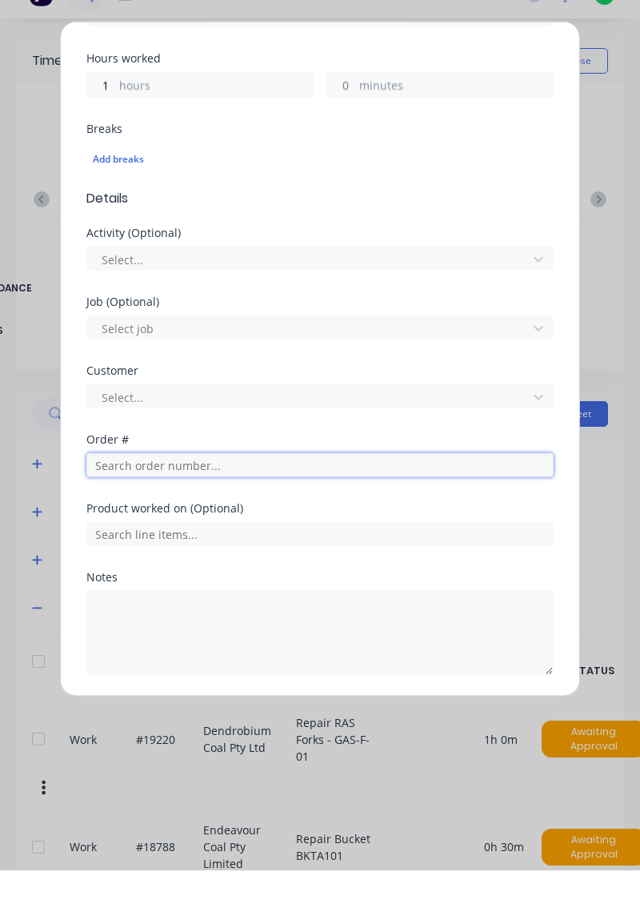
click at [164, 492] on input "text" at bounding box center [320, 495] width 468 height 24
type input "17943"
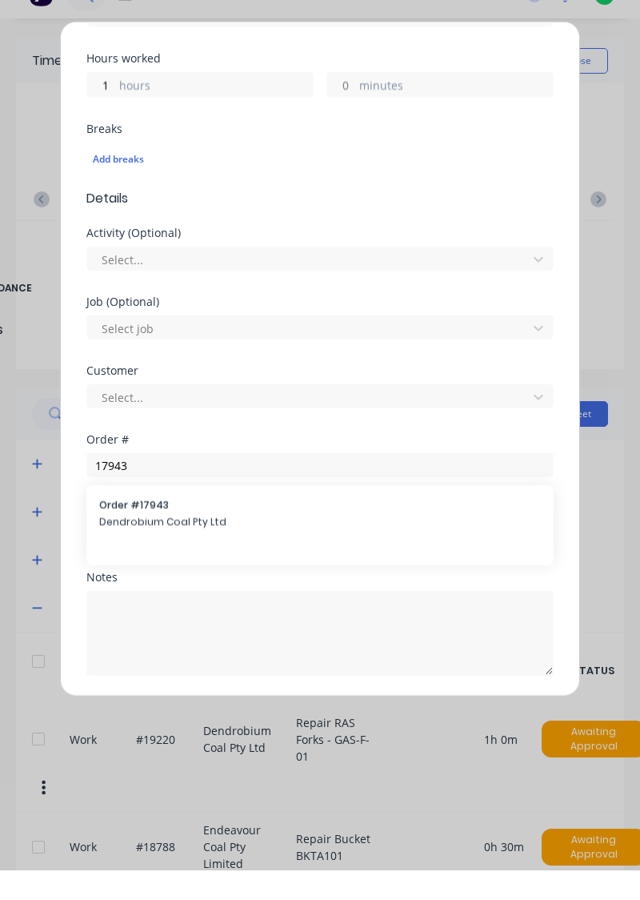
click at [172, 544] on span "Dendrobium Coal Pty Ltd" at bounding box center [320, 551] width 442 height 14
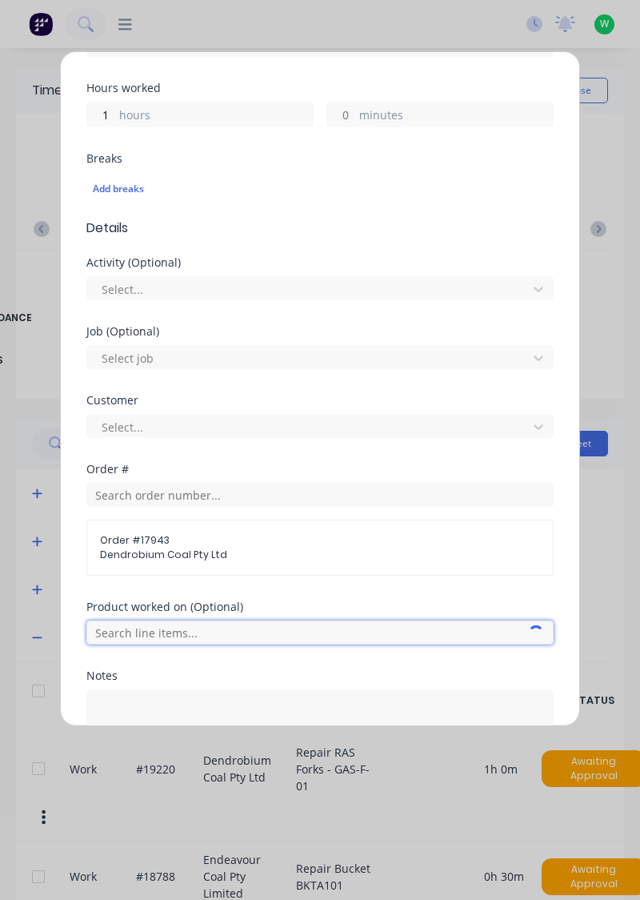
click at [185, 631] on input "text" at bounding box center [320, 632] width 468 height 24
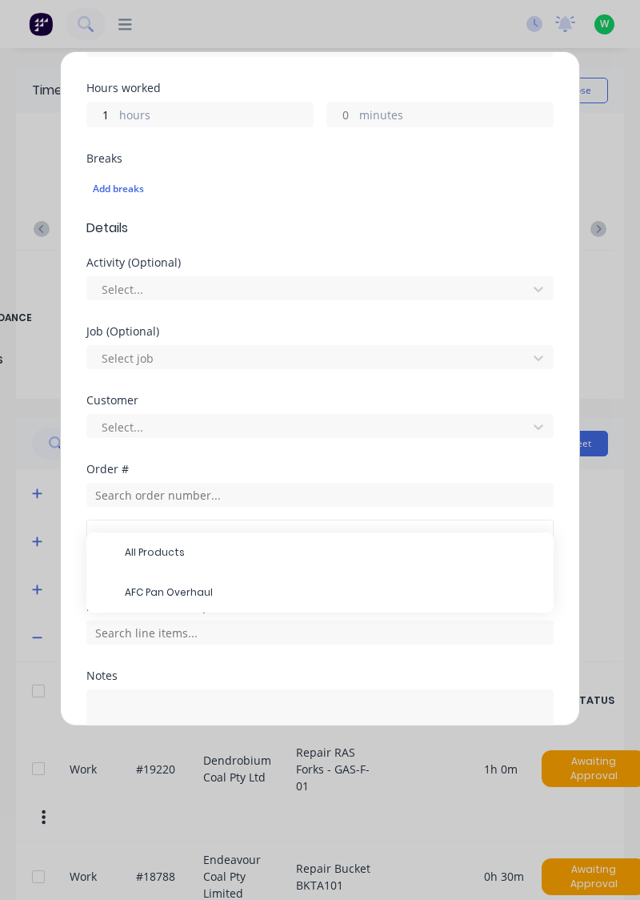
click at [191, 592] on span "AFC Pan Overhaul" at bounding box center [333, 592] width 416 height 14
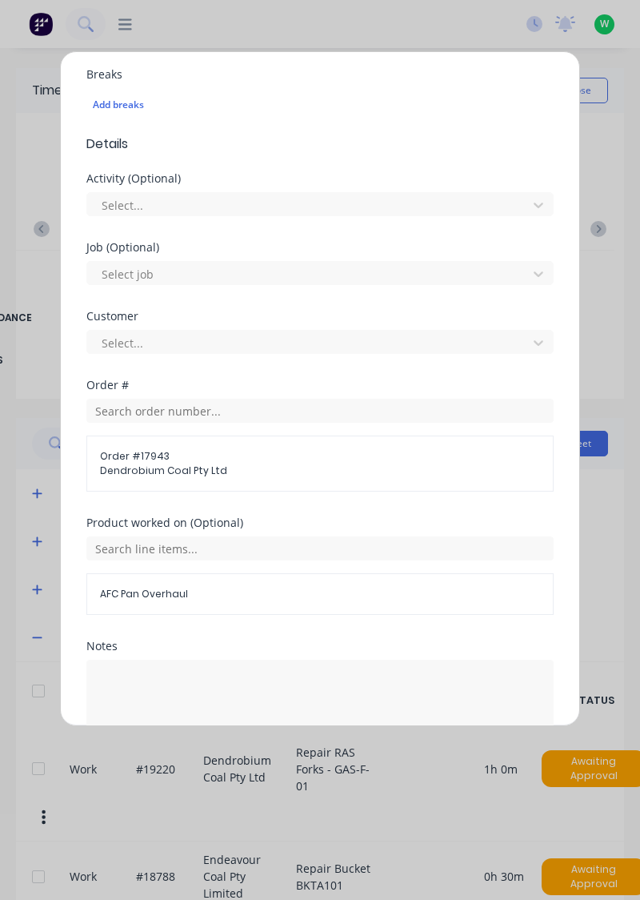
scroll to position [468, 0]
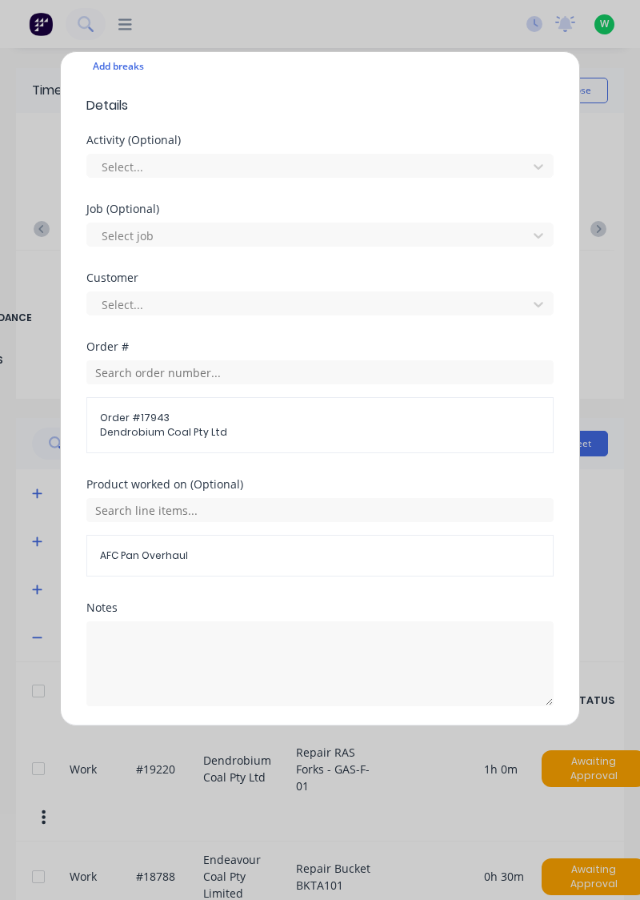
click at [279, 740] on button "Add manual time entry" at bounding box center [282, 745] width 135 height 26
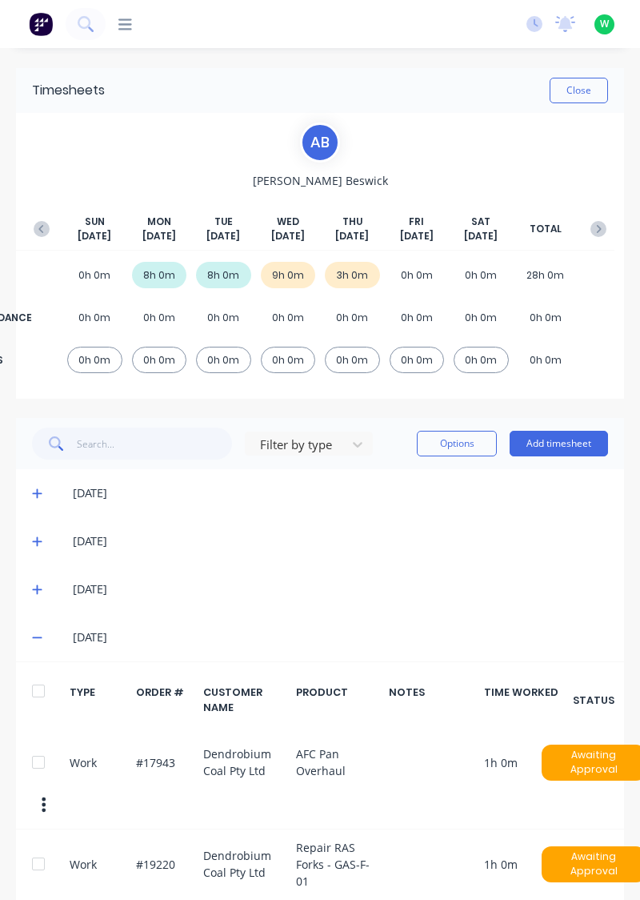
click at [553, 411] on div "Timesheets Close A B Adam Beswick SUN Oct 5th MON Oct 6th TUE Oct 7th WED Oct 8…" at bounding box center [320, 646] width 608 height 1156
click at [556, 432] on button "Add timesheet" at bounding box center [559, 444] width 98 height 26
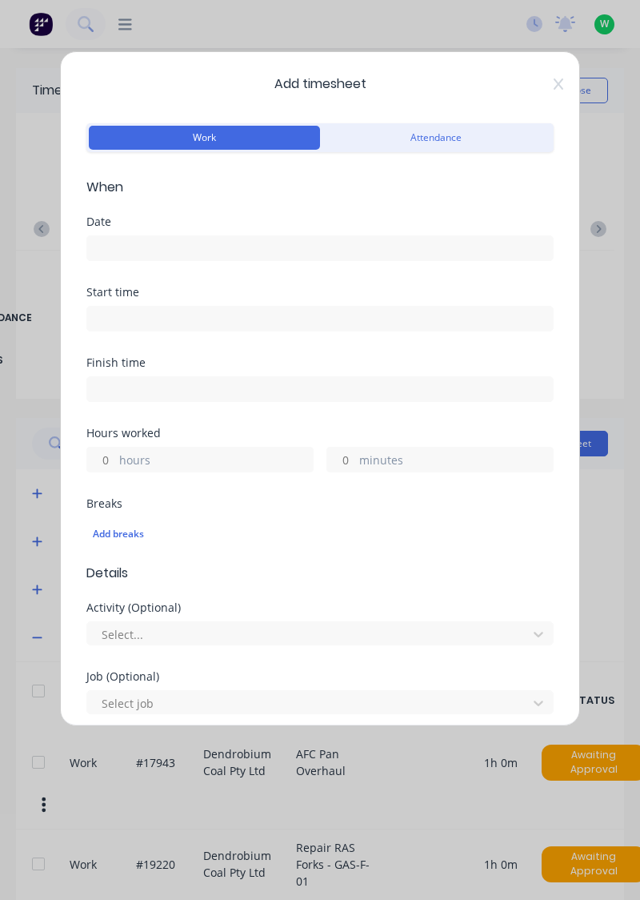
click at [340, 242] on input at bounding box center [320, 248] width 466 height 24
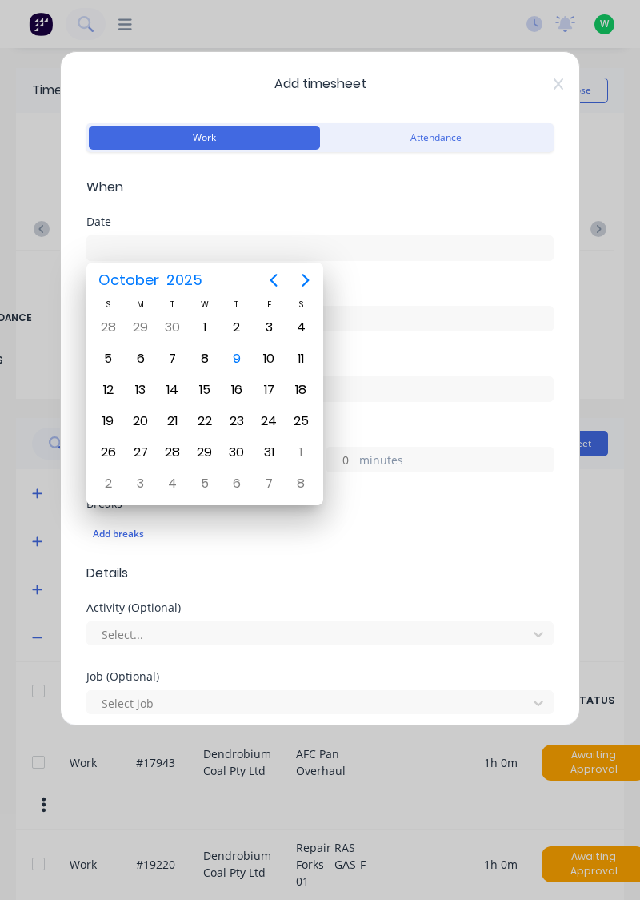
click at [243, 367] on div "9" at bounding box center [237, 359] width 24 height 24
type input "09/10/2025"
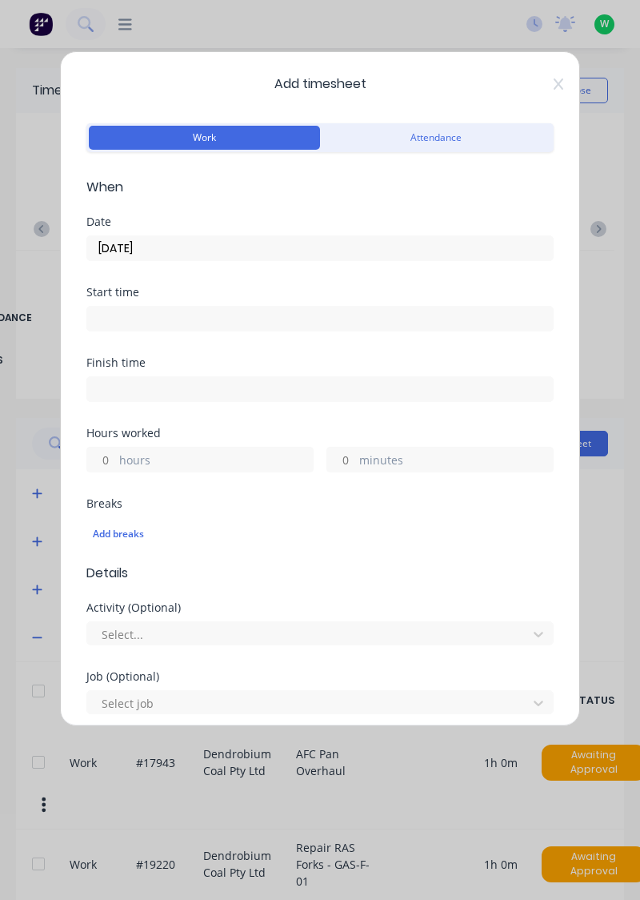
click at [206, 453] on label "hours" at bounding box center [216, 462] width 194 height 20
click at [115, 453] on input "hours" at bounding box center [101, 460] width 28 height 24
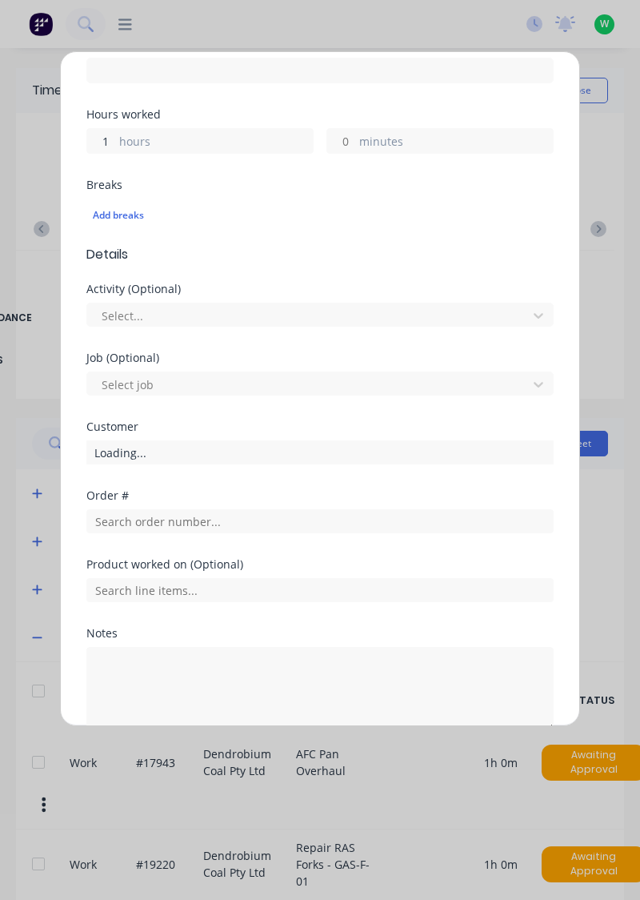
scroll to position [345, 0]
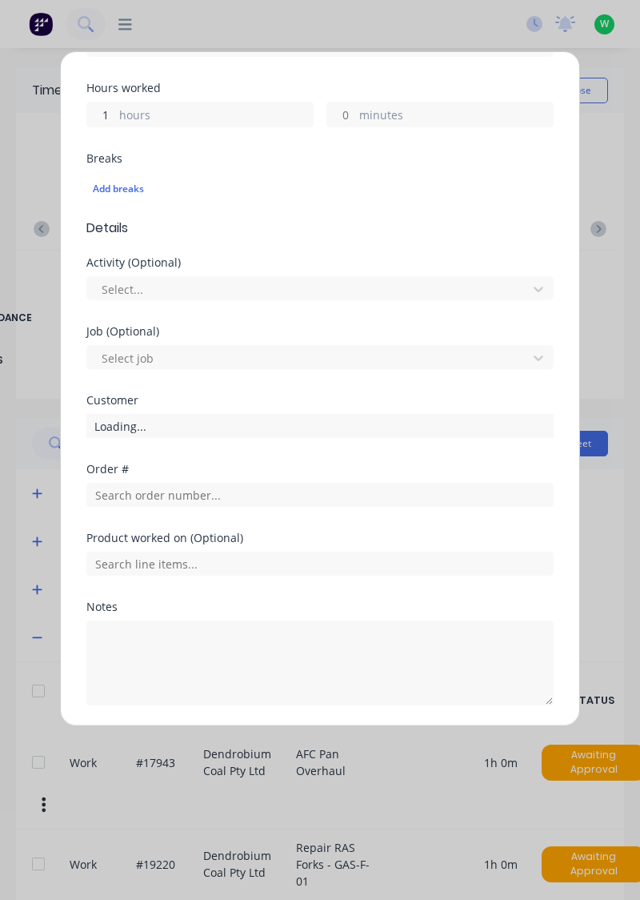
type input "1"
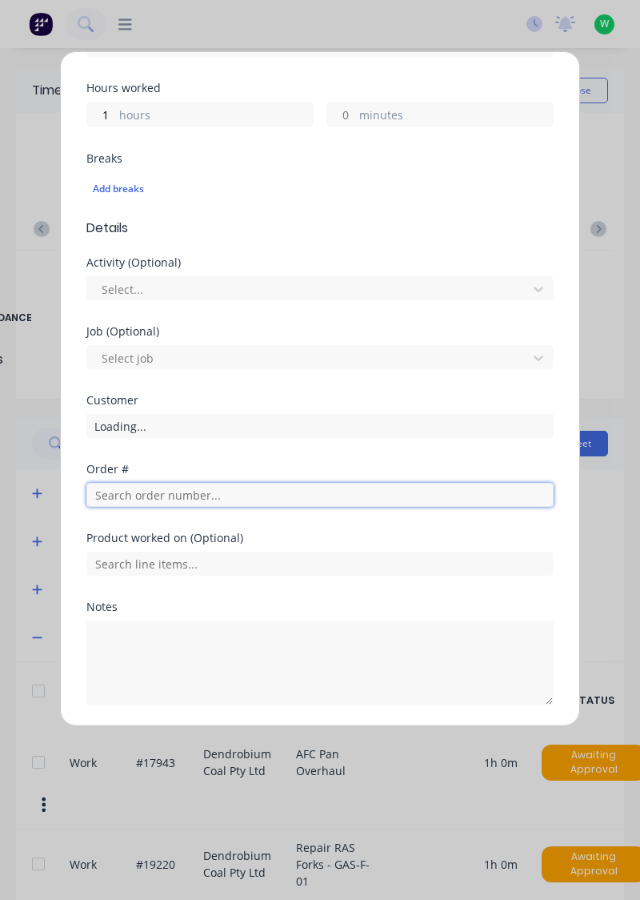
click at [215, 496] on input "text" at bounding box center [320, 495] width 468 height 24
type input "19183"
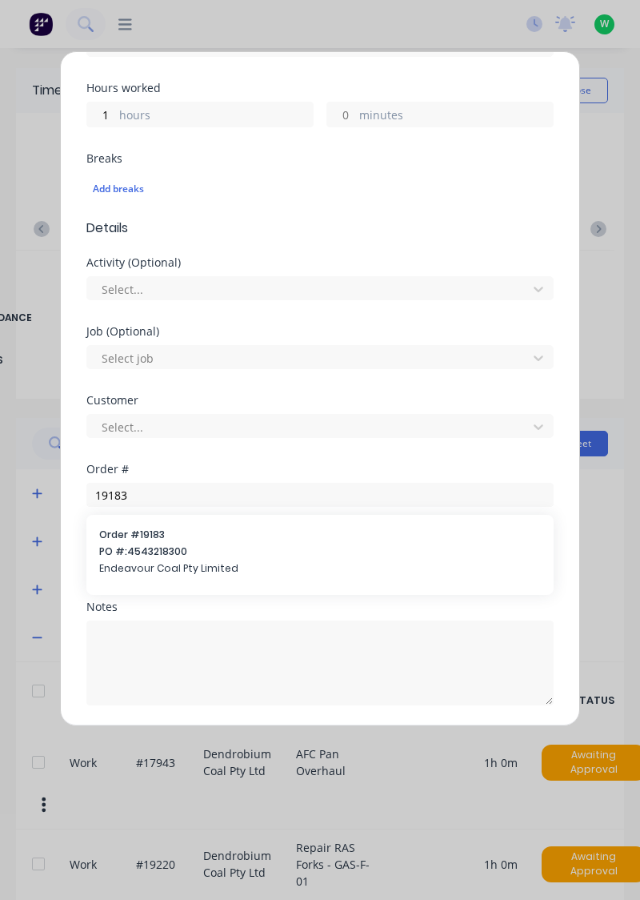
click at [185, 544] on span "PO #: 4543218300" at bounding box center [320, 551] width 442 height 14
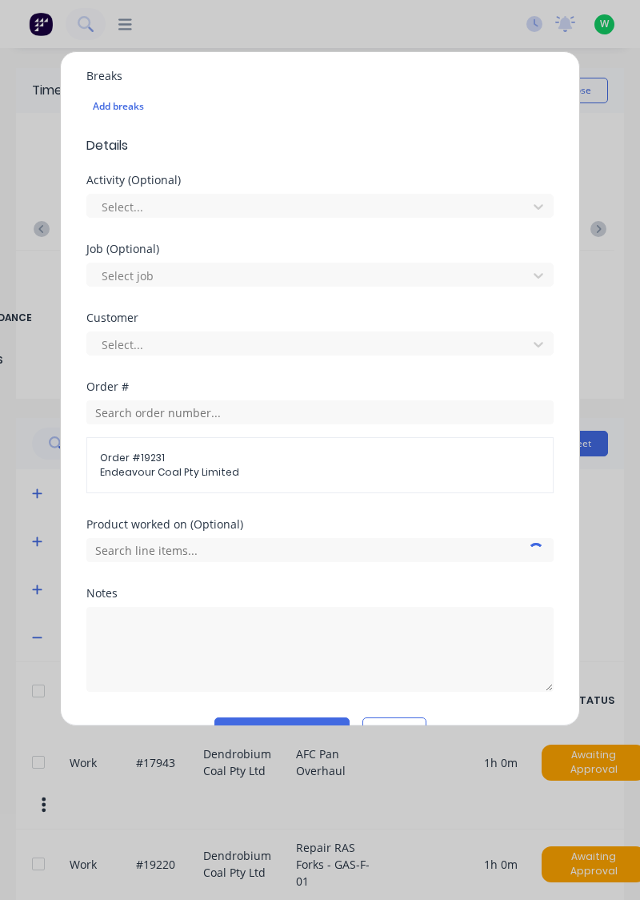
scroll to position [413, 0]
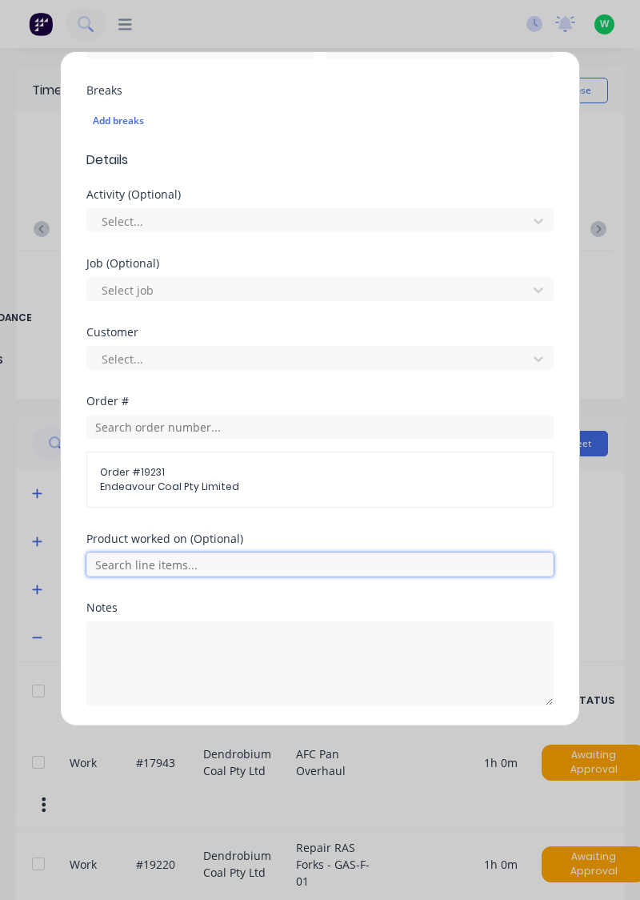
click at [221, 562] on input "text" at bounding box center [320, 564] width 468 height 24
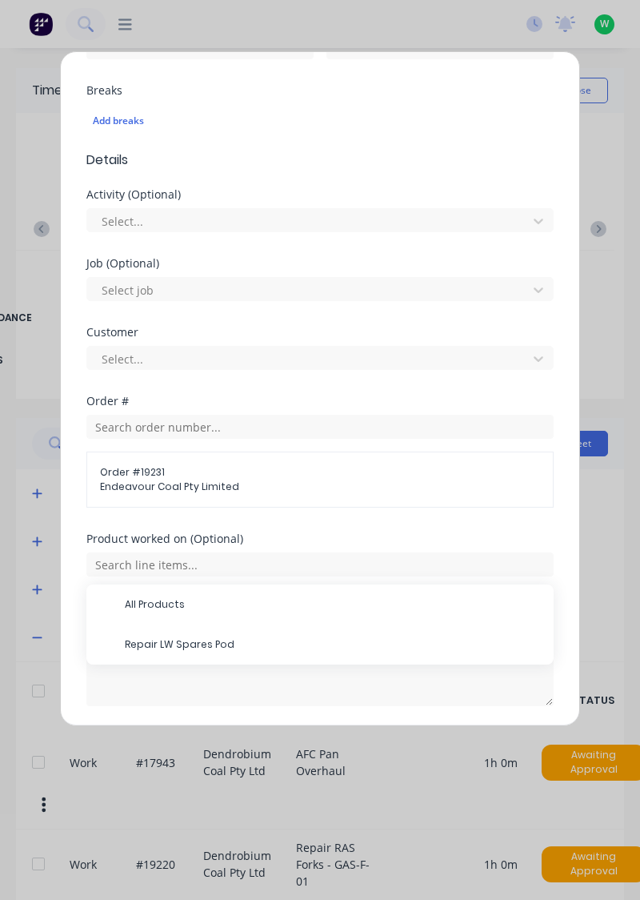
click at [183, 637] on span "Repair LW Spares Pod" at bounding box center [333, 644] width 416 height 14
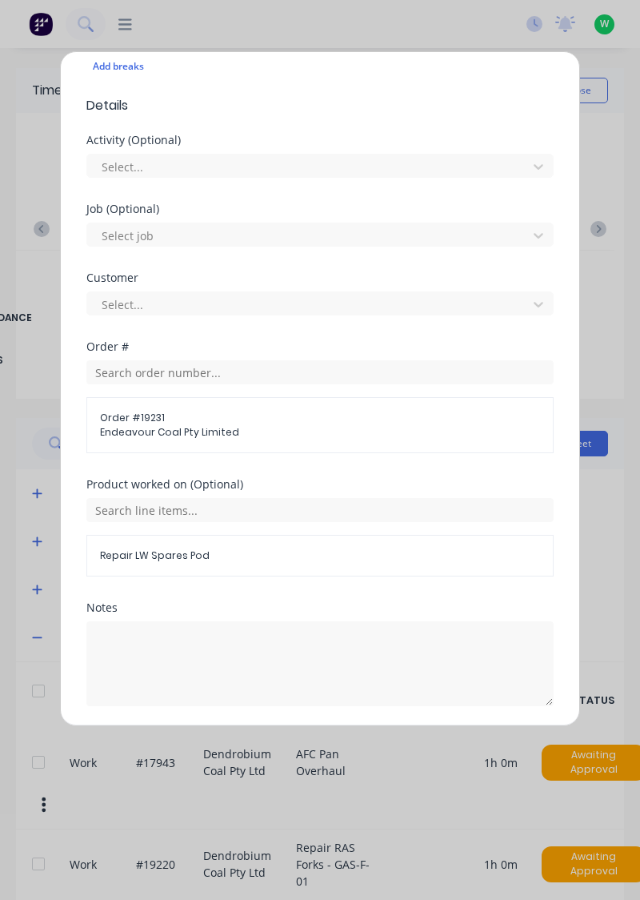
click at [313, 741] on button "Add manual time entry" at bounding box center [282, 745] width 135 height 26
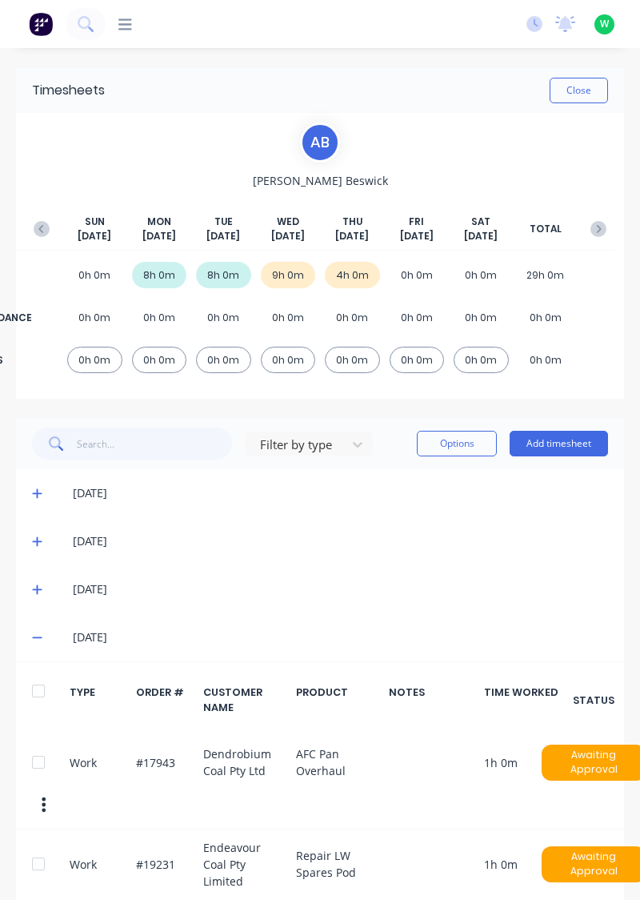
click at [562, 448] on button "Add timesheet" at bounding box center [559, 444] width 98 height 26
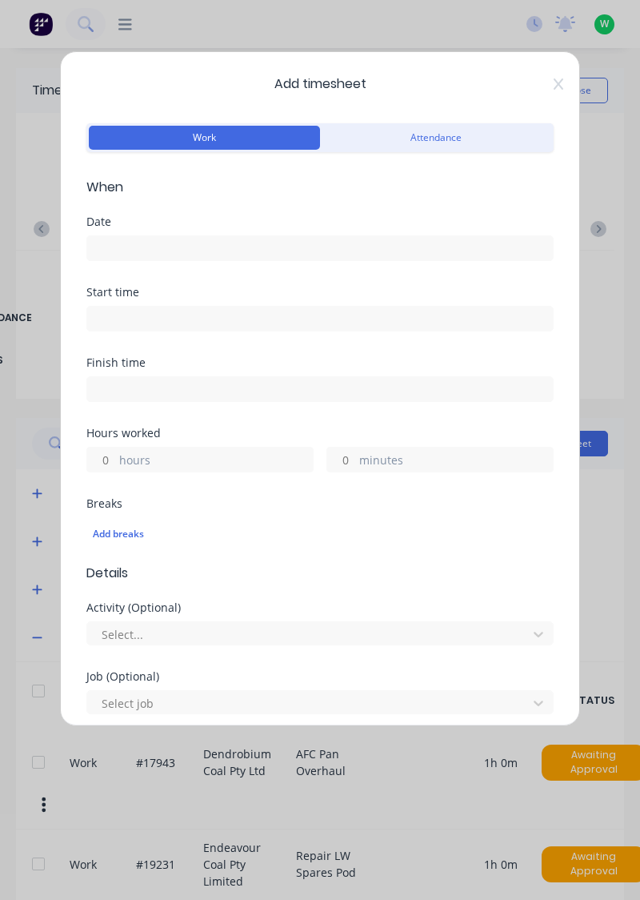
click at [368, 242] on input at bounding box center [320, 248] width 466 height 24
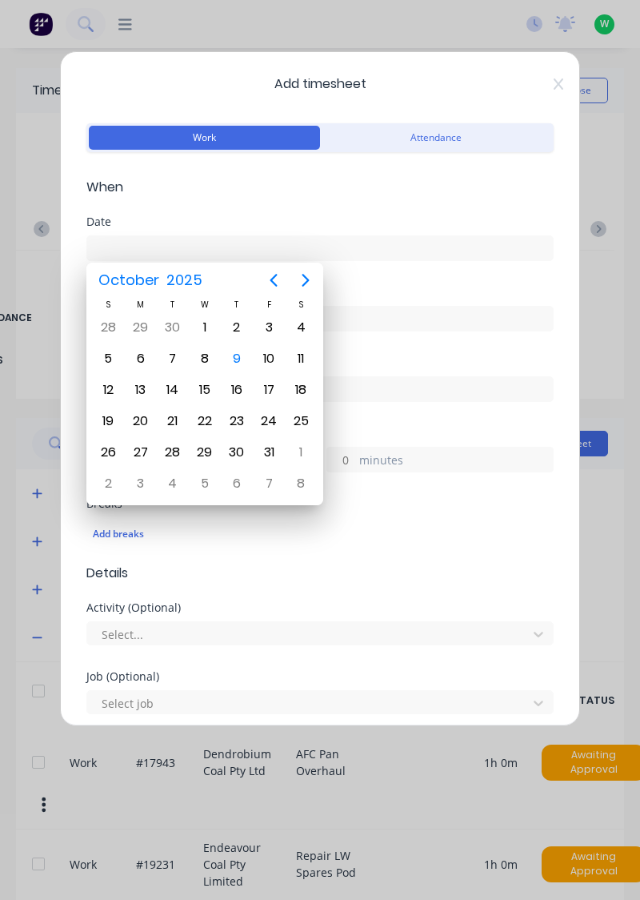
click at [239, 359] on div "9" at bounding box center [237, 359] width 24 height 24
type input "09/10/2025"
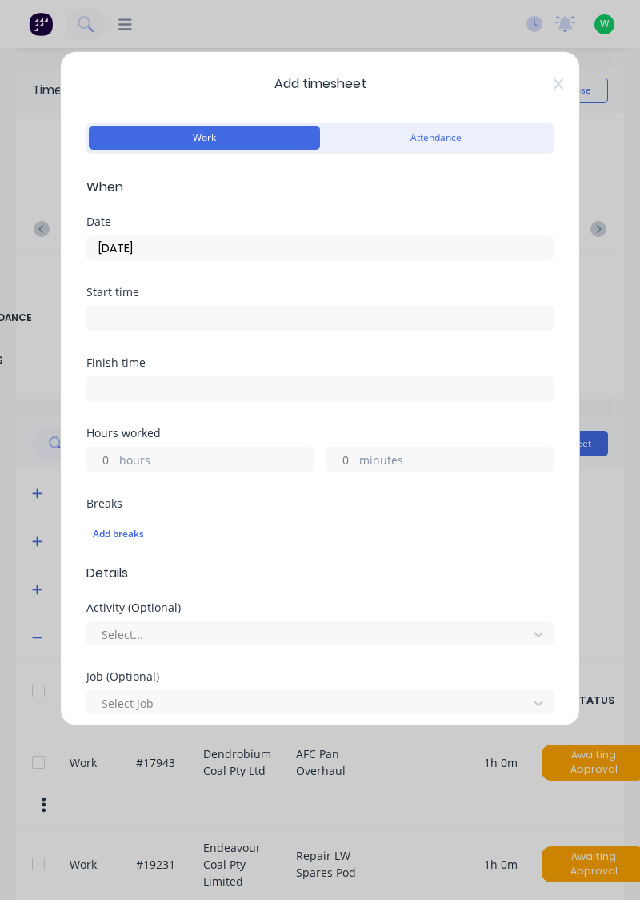
click at [221, 460] on label "hours" at bounding box center [216, 462] width 194 height 20
click at [115, 460] on input "hours" at bounding box center [101, 460] width 28 height 24
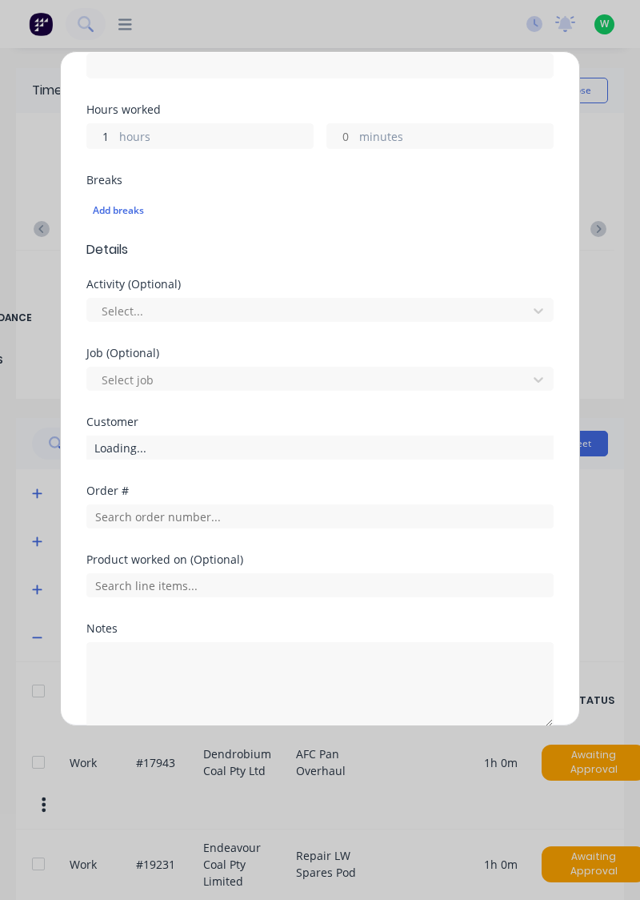
scroll to position [325, 0]
type input "1"
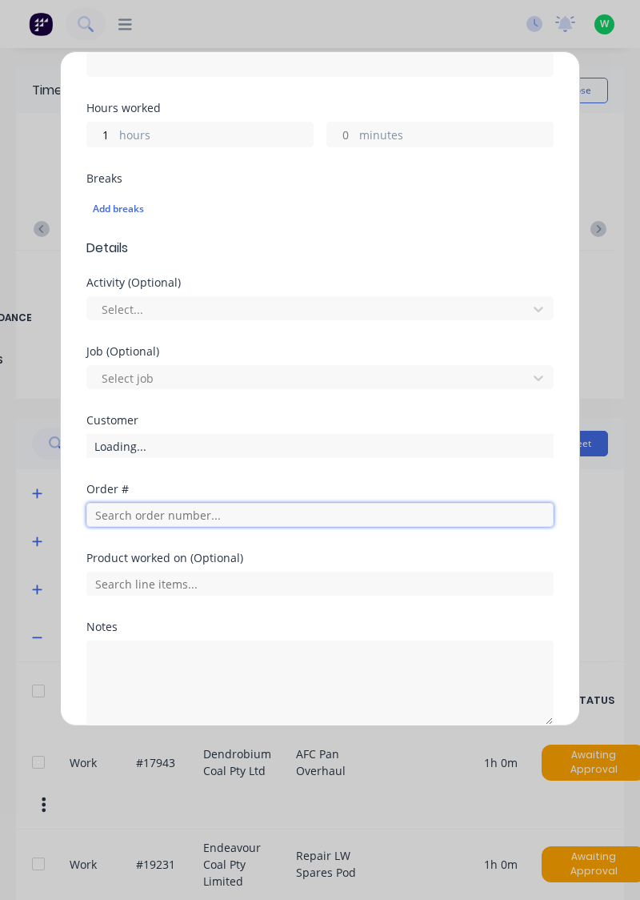
click at [209, 513] on input "text" at bounding box center [320, 515] width 468 height 24
type input "19224"
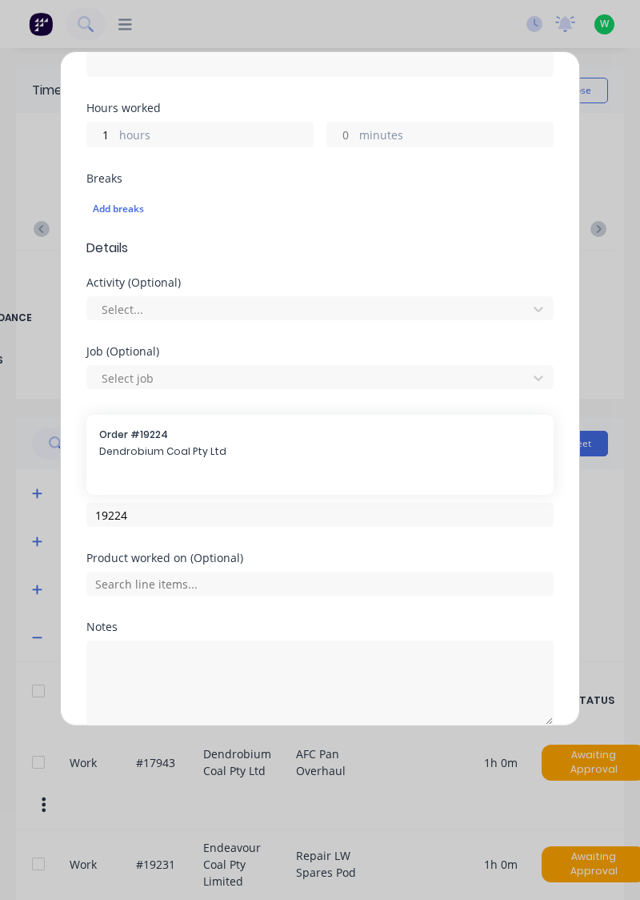
click at [208, 439] on div "Order # 19224 Dendrobium Coal Pty Ltd" at bounding box center [320, 444] width 442 height 34
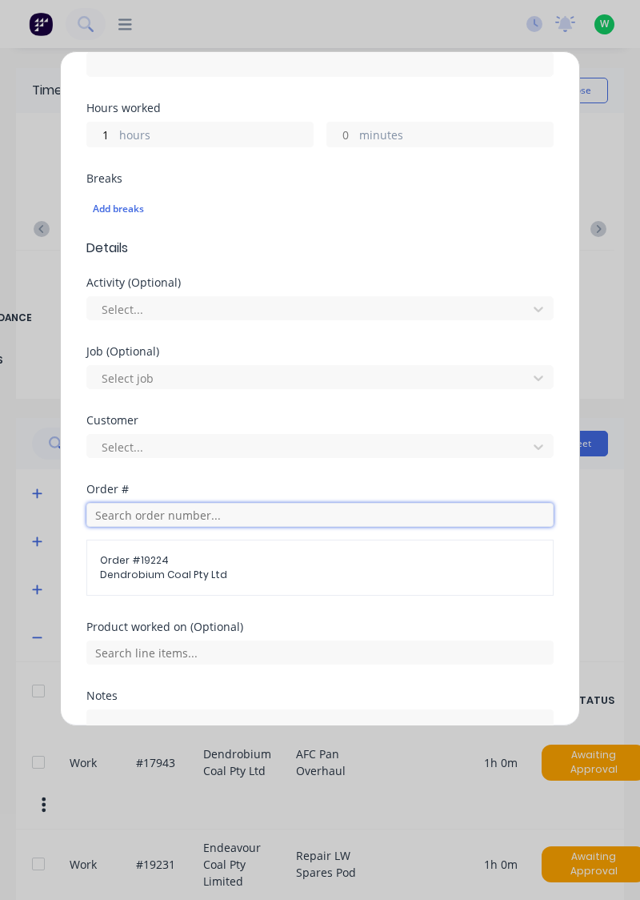
click at [278, 505] on input "text" at bounding box center [320, 515] width 468 height 24
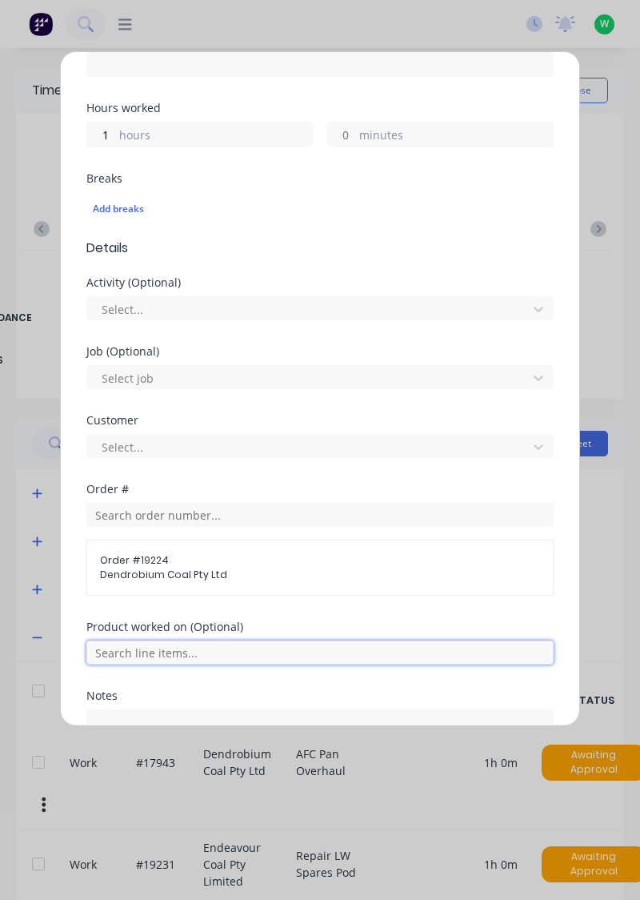
click at [157, 640] on input "text" at bounding box center [320, 652] width 468 height 24
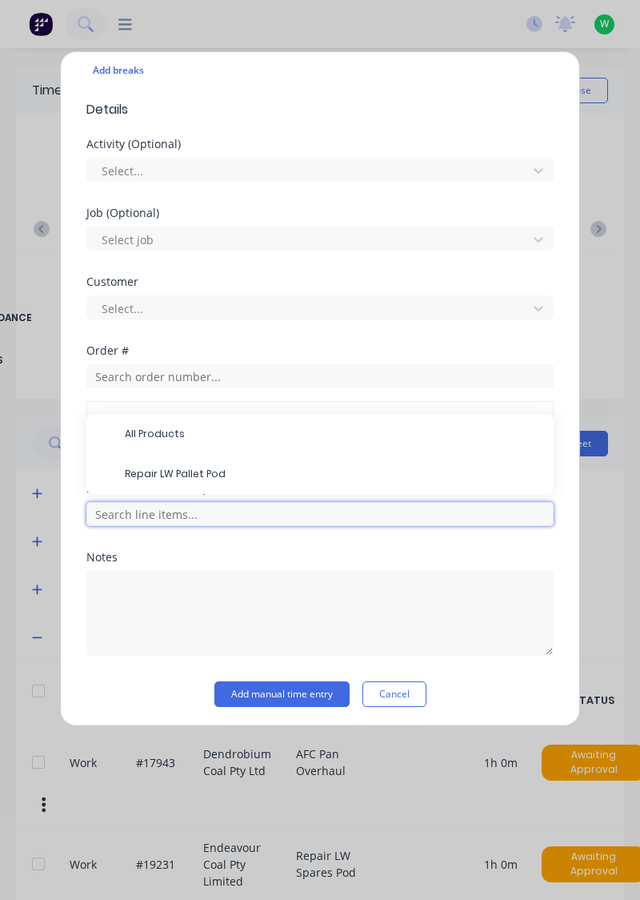
click at [151, 512] on input "text" at bounding box center [320, 514] width 468 height 24
click at [191, 502] on input "text" at bounding box center [320, 514] width 468 height 24
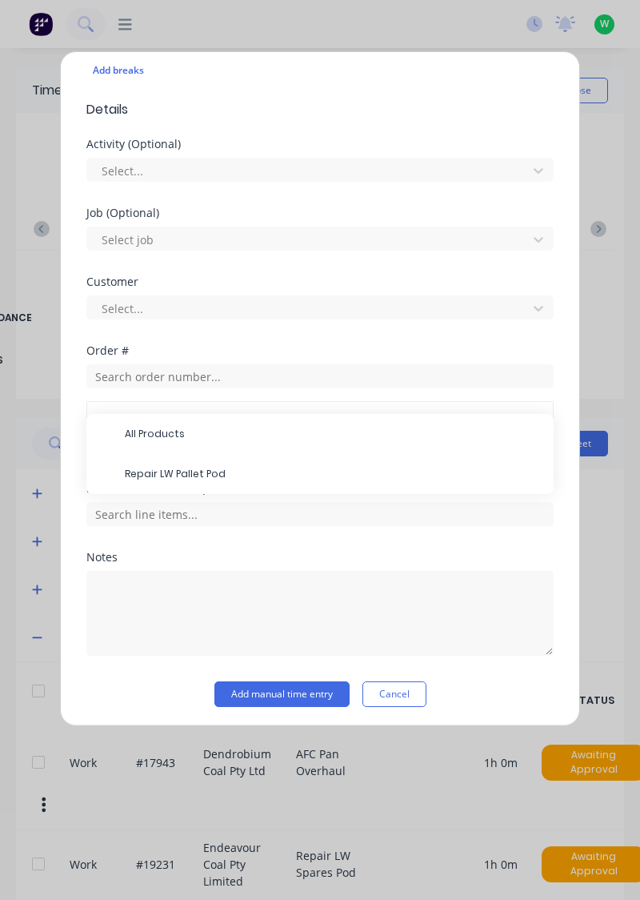
click at [195, 470] on span "Repair LW Pallet Pod" at bounding box center [333, 474] width 416 height 14
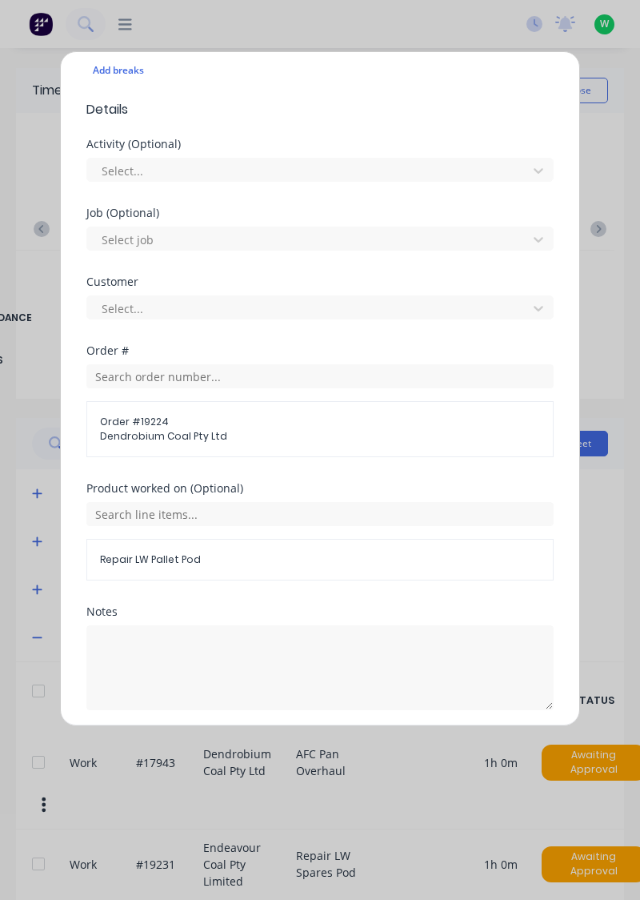
scroll to position [517, 0]
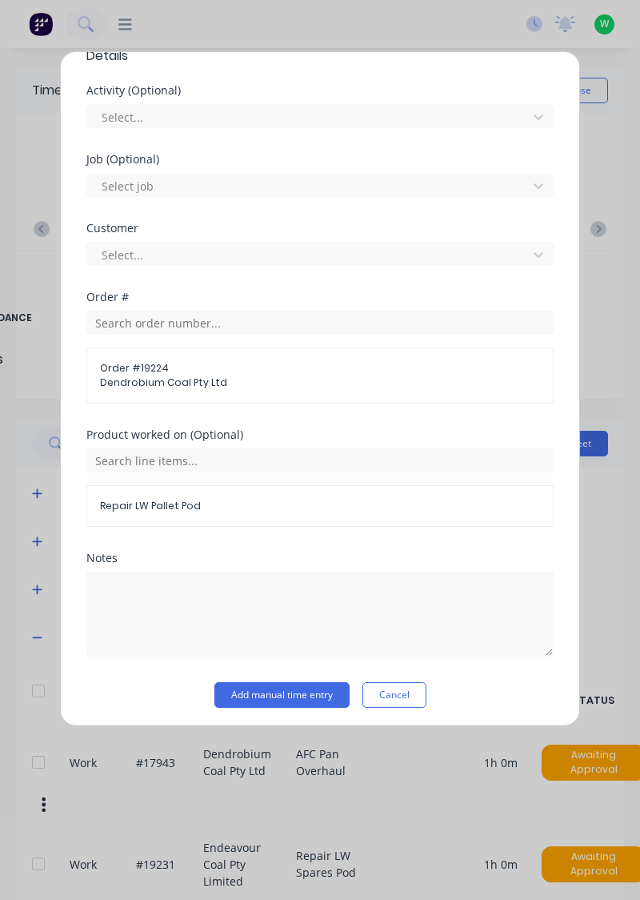
click at [286, 694] on button "Add manual time entry" at bounding box center [282, 695] width 135 height 26
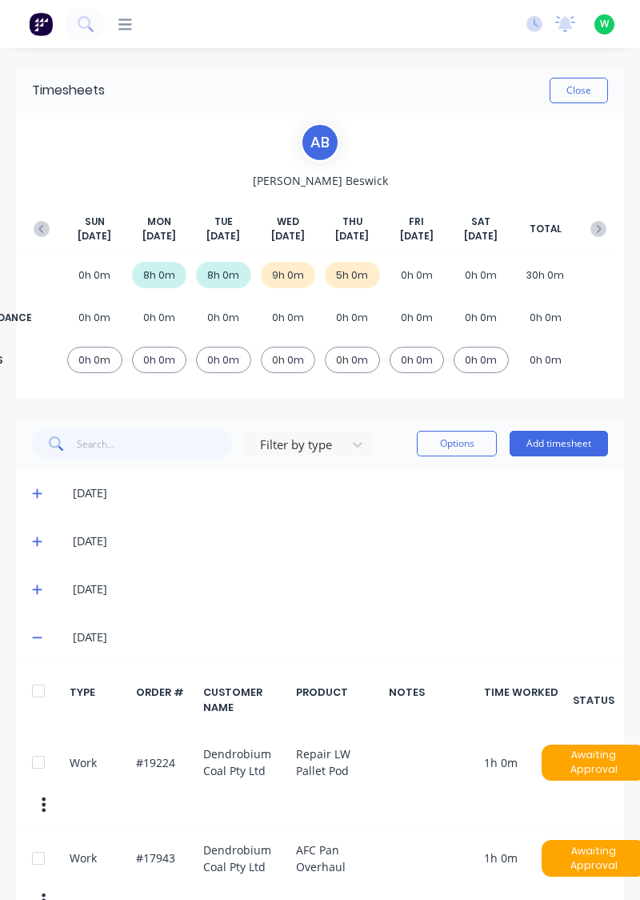
click at [576, 447] on button "Add timesheet" at bounding box center [559, 444] width 98 height 26
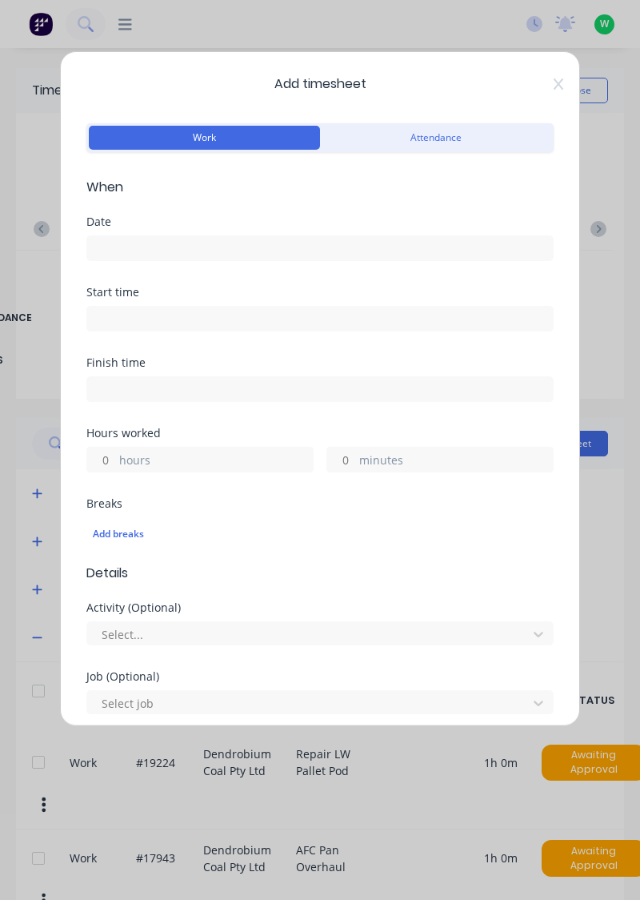
click at [403, 248] on input at bounding box center [320, 248] width 466 height 24
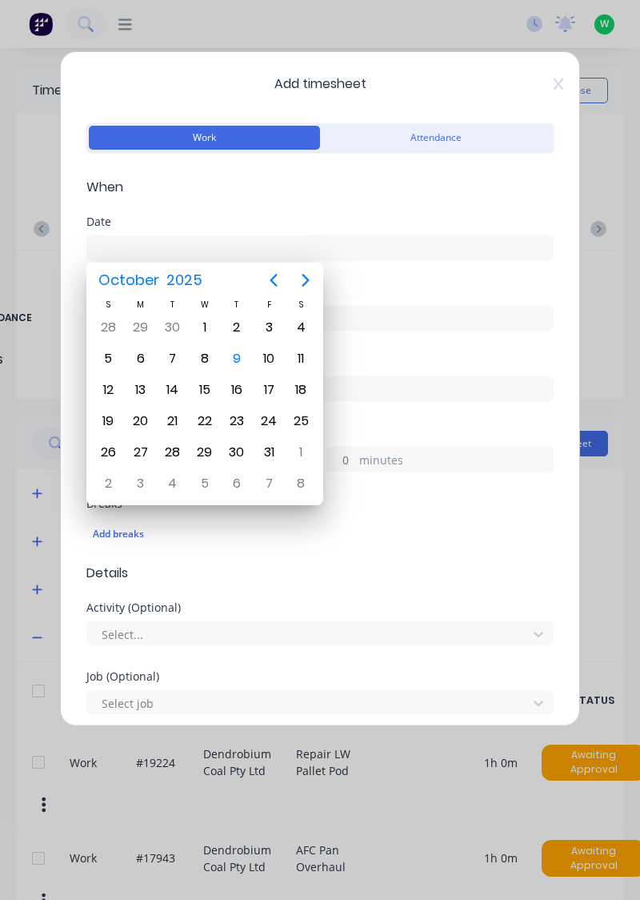
click at [231, 363] on div "9" at bounding box center [237, 359] width 24 height 24
type input "09/10/2025"
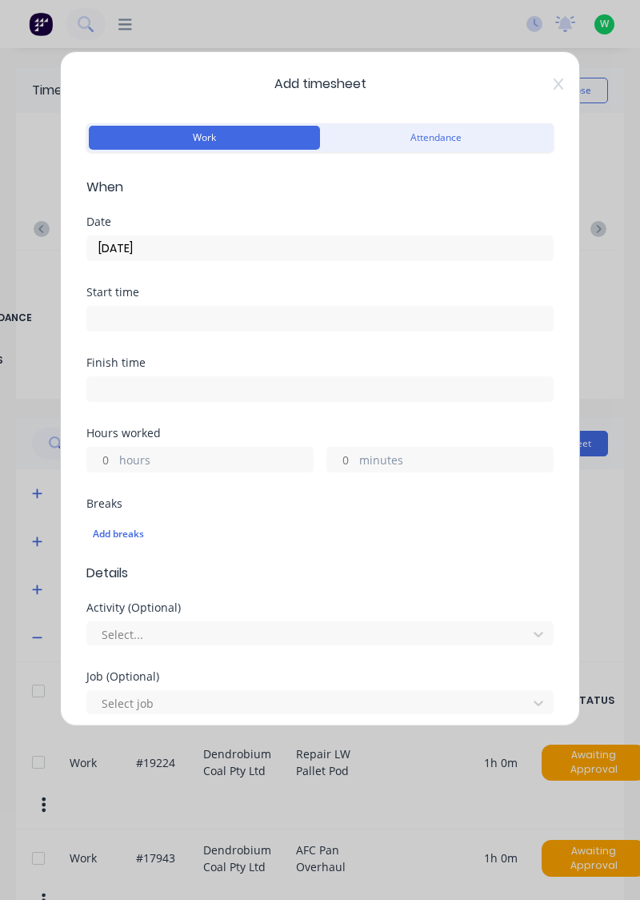
click at [222, 452] on label "hours" at bounding box center [216, 462] width 194 height 20
click at [115, 452] on input "hours" at bounding box center [101, 460] width 28 height 24
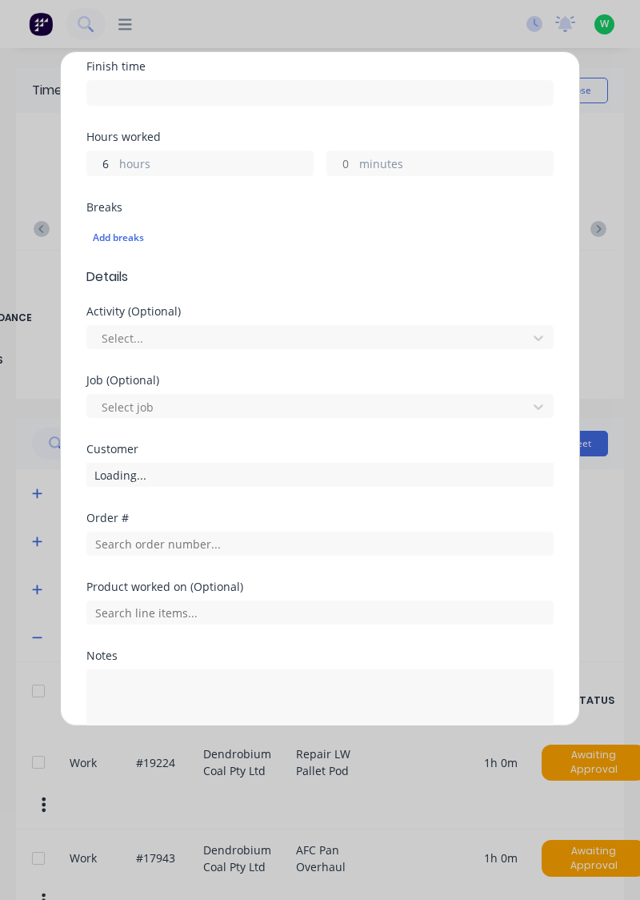
scroll to position [395, 0]
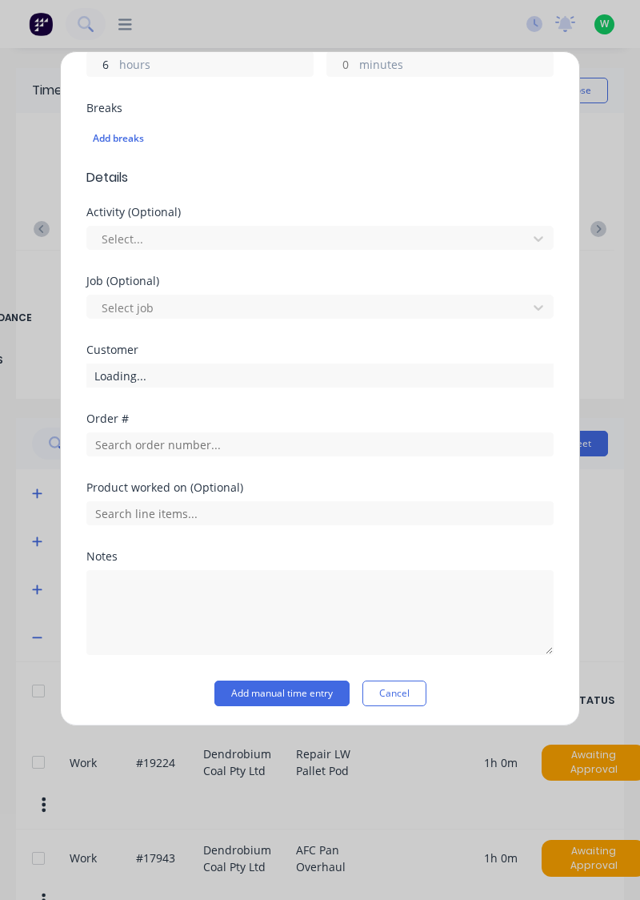
type input "6"
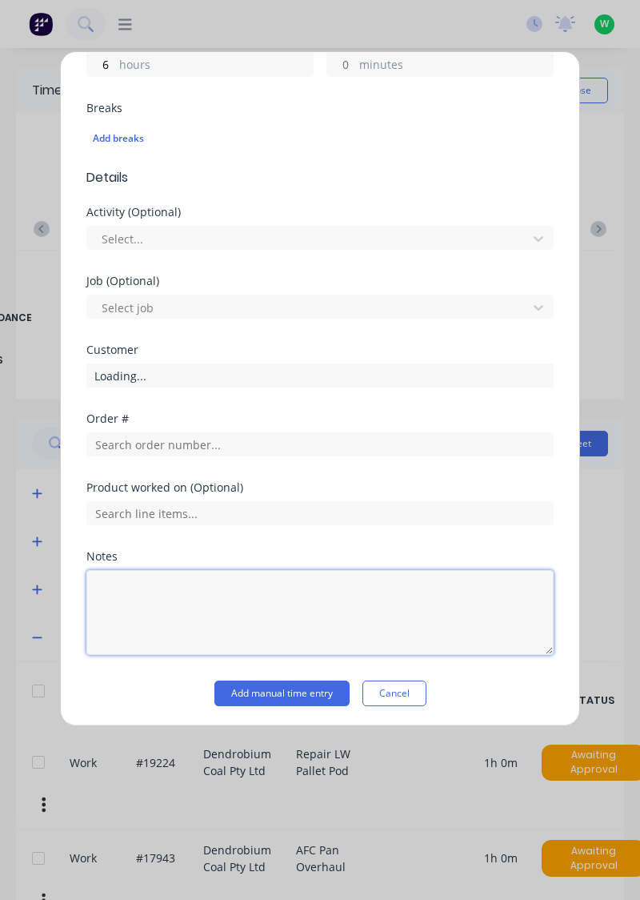
click at [208, 588] on textarea at bounding box center [320, 612] width 468 height 85
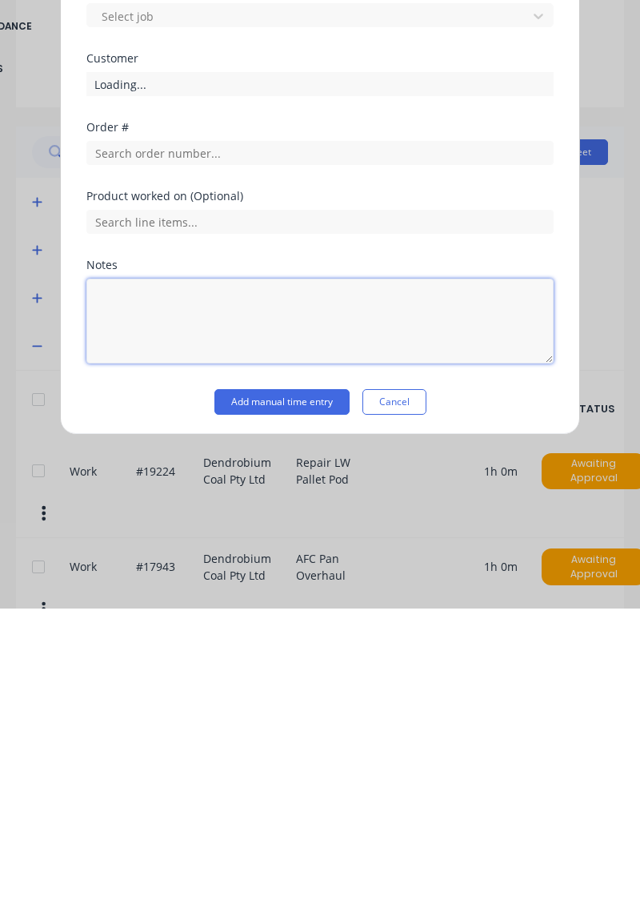
scroll to position [14, 0]
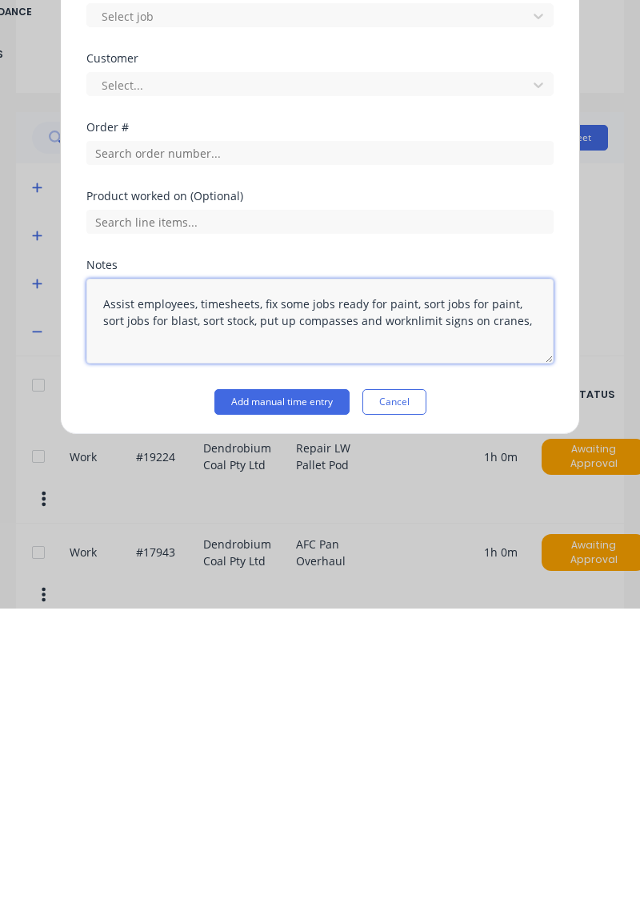
click at [379, 610] on textarea "Assist employees, timesheets, fix some jobs ready for paint, sort jobs for pain…" at bounding box center [320, 612] width 468 height 85
click at [386, 604] on textarea "Assist employees, timesheets, fix some jobs ready for paint, sort jobs for pain…" at bounding box center [320, 612] width 468 height 85
click at [520, 600] on textarea "Assist employees, timesheets, fix some jobs ready for paint, sort jobs for pain…" at bounding box center [320, 612] width 468 height 85
type textarea "Assist employees, timesheets, fix some jobs ready for paint, sort jobs for pain…"
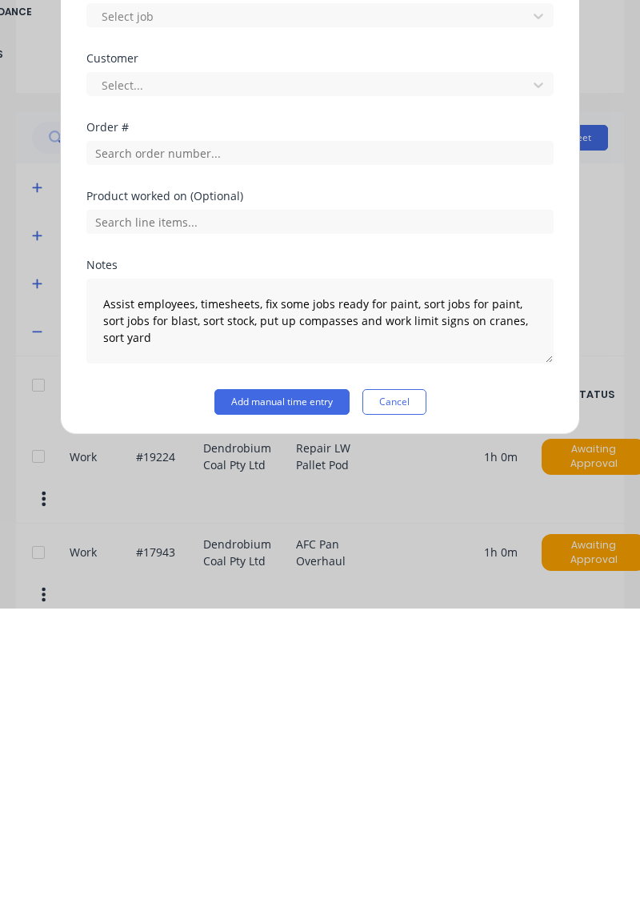
click at [315, 685] on button "Add manual time entry" at bounding box center [282, 693] width 135 height 26
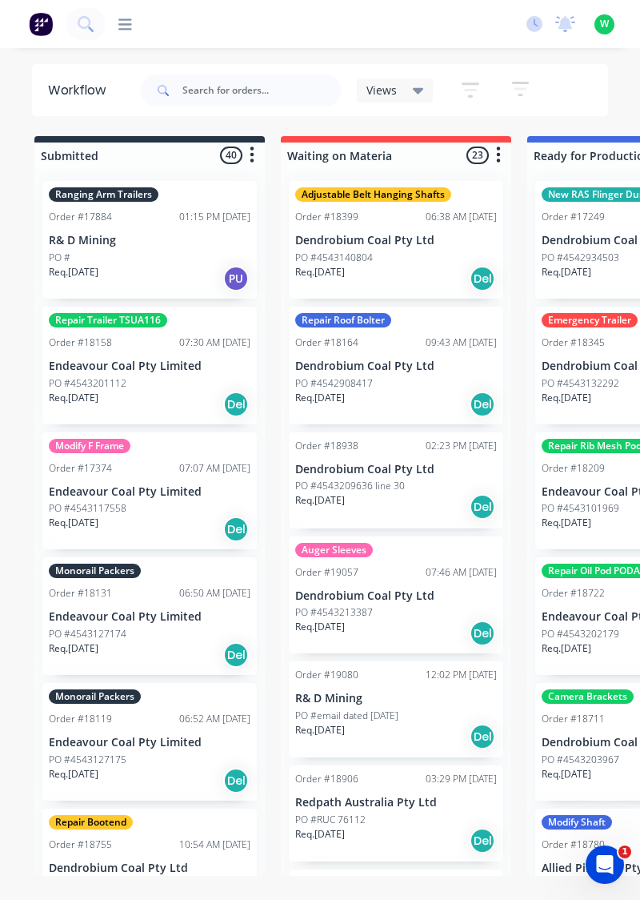
scroll to position [1660, 0]
